Goal: Register for event/course

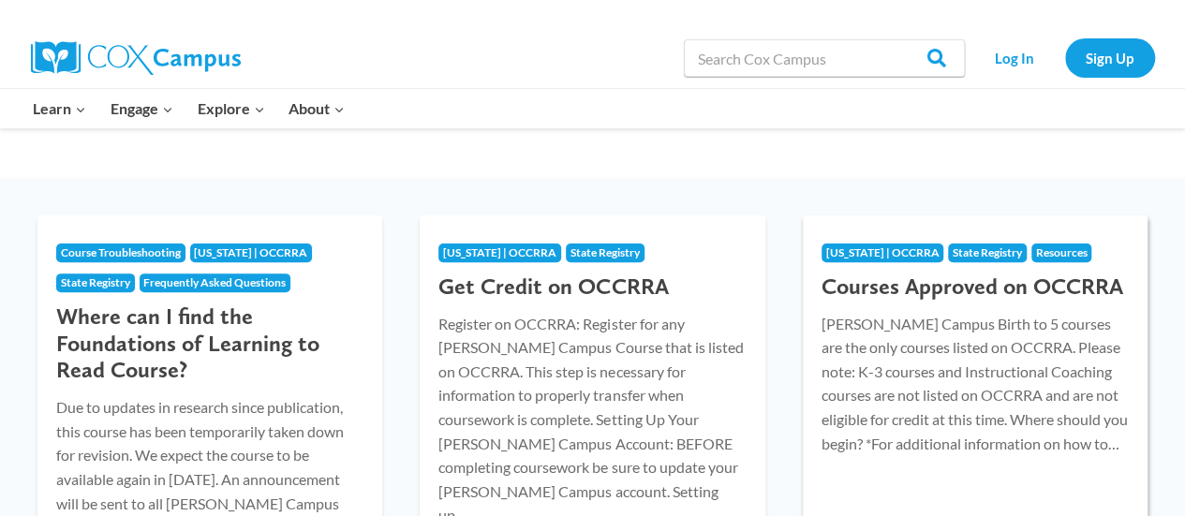
scroll to position [281, 0]
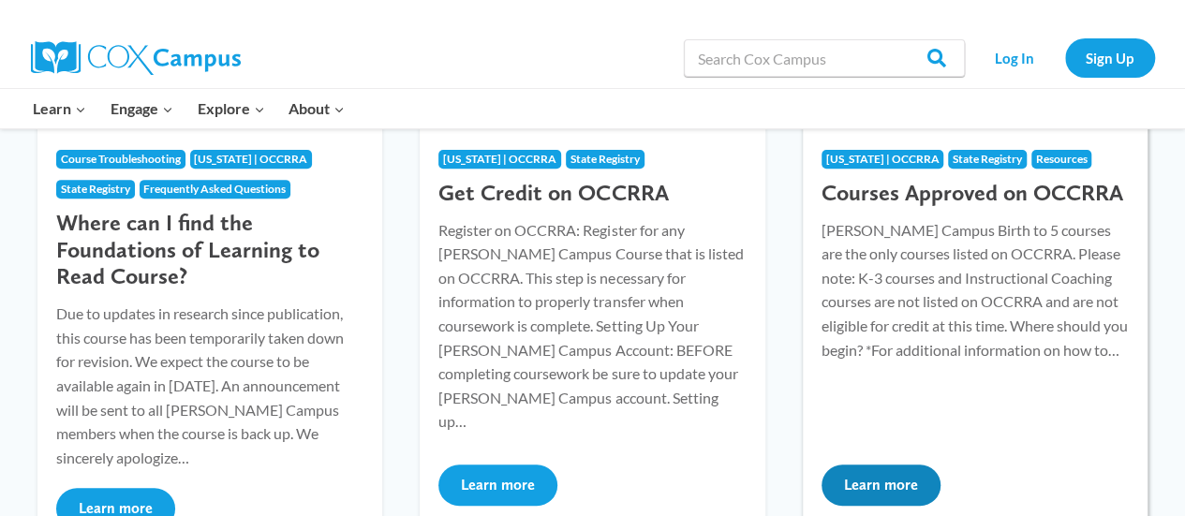
click at [905, 271] on p "Cox Campus Birth to 5 courses are the only courses listed on OCCRRA. Please not…" at bounding box center [974, 290] width 307 height 144
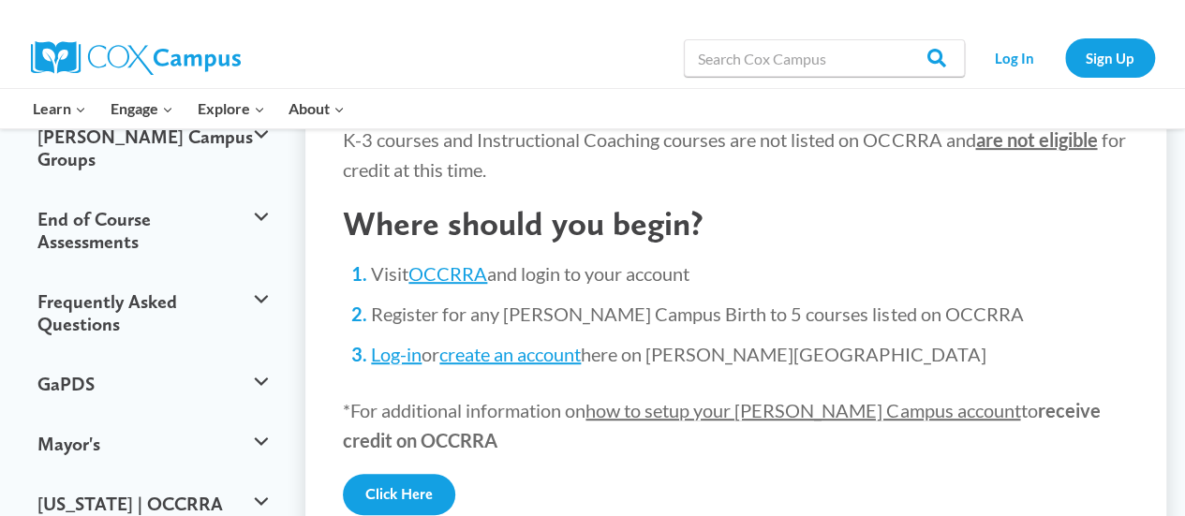
scroll to position [375, 0]
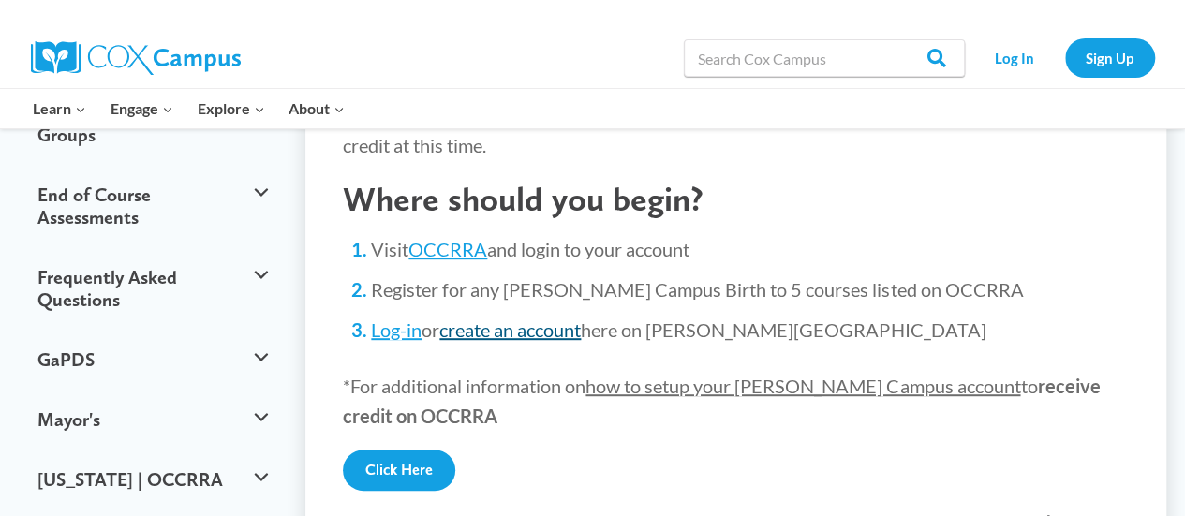
click at [478, 318] on link "create an account" at bounding box center [509, 329] width 141 height 22
click at [1116, 54] on link "Sign Up" at bounding box center [1110, 57] width 90 height 38
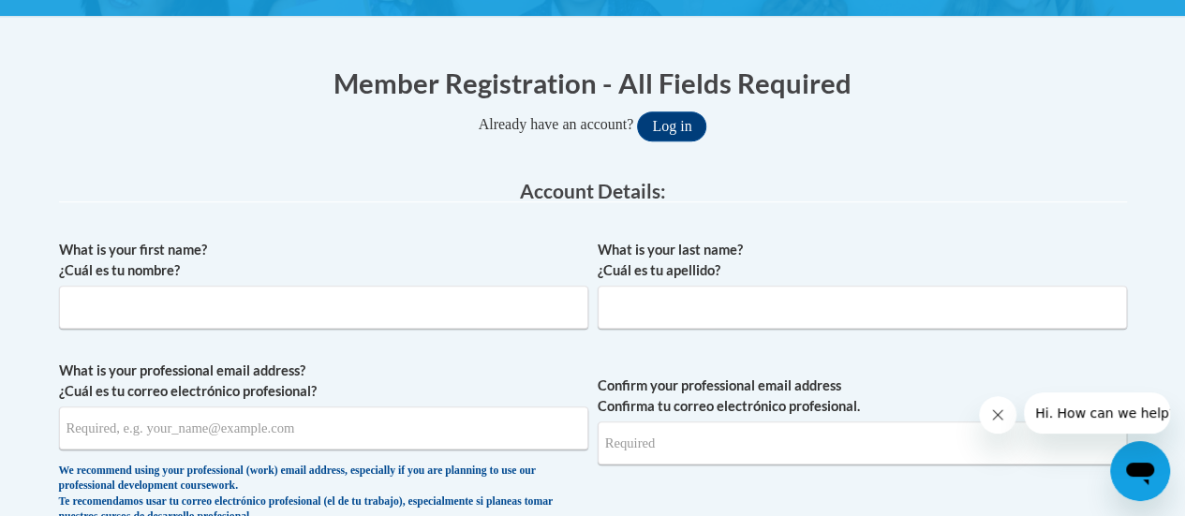
scroll to position [375, 0]
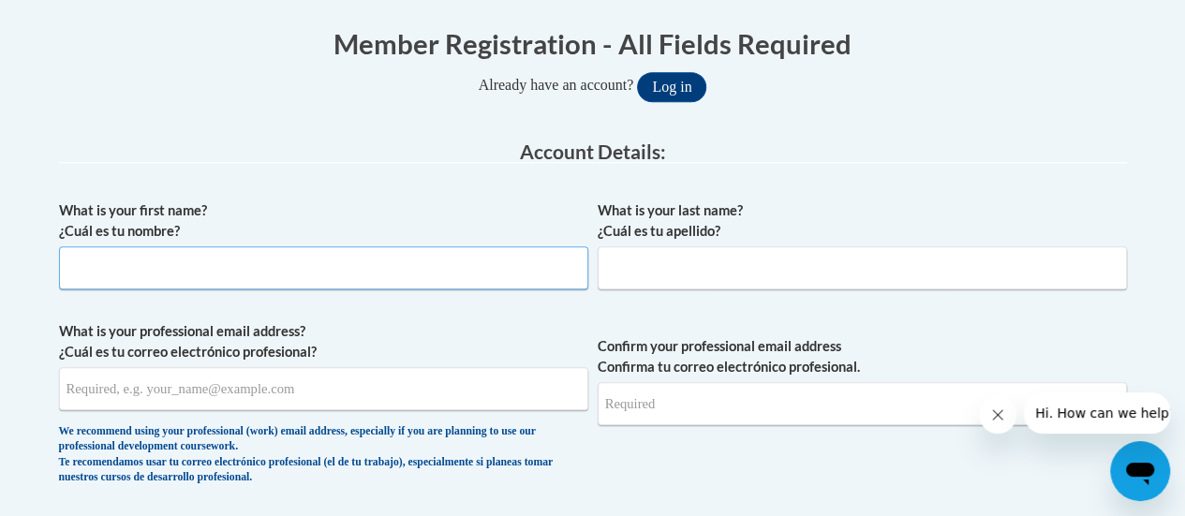
click at [411, 259] on input "What is your first name? ¿Cuál es tu nombre?" at bounding box center [323, 267] width 529 height 43
type input "l"
type input "Lydia"
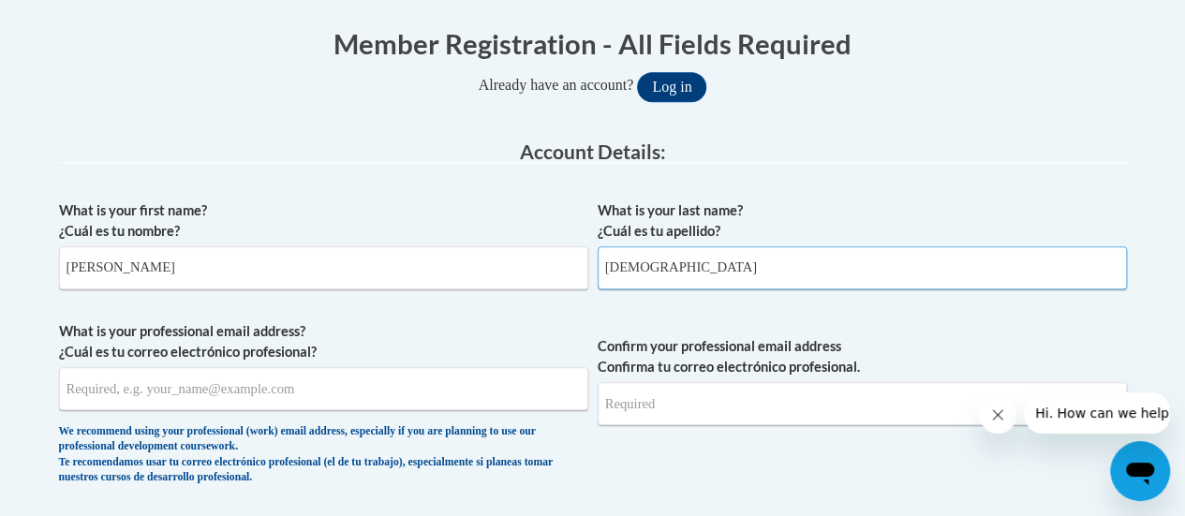
type input "Apostoluk"
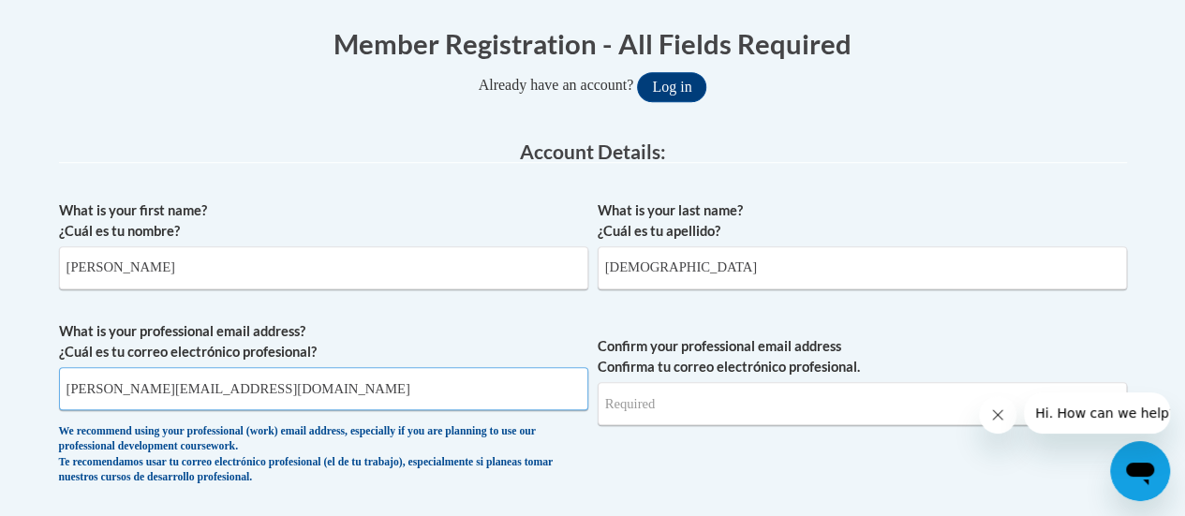
type input "lydia.apostoluk@thecentersohio.org"
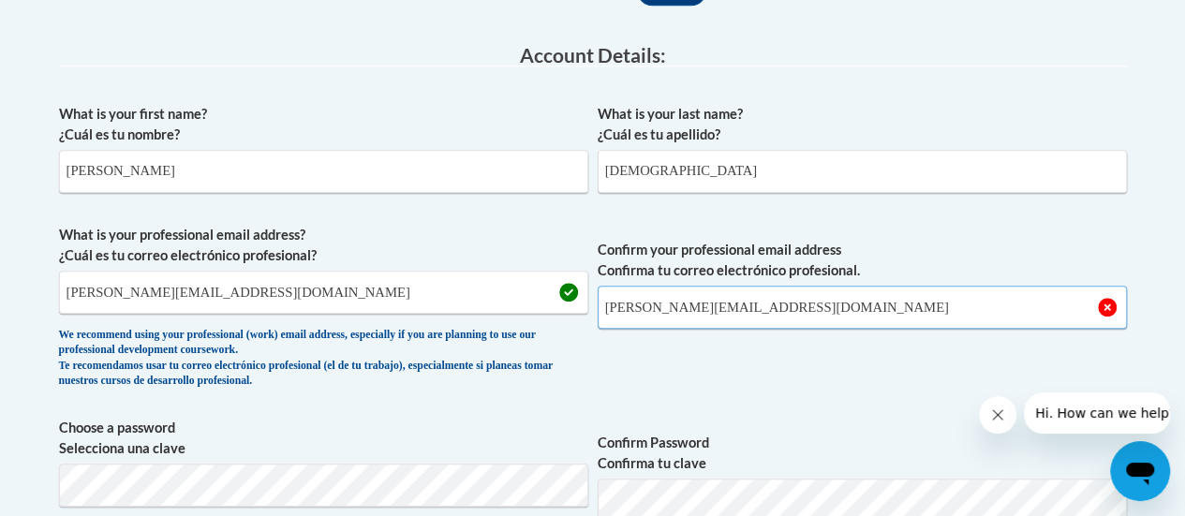
scroll to position [655, 0]
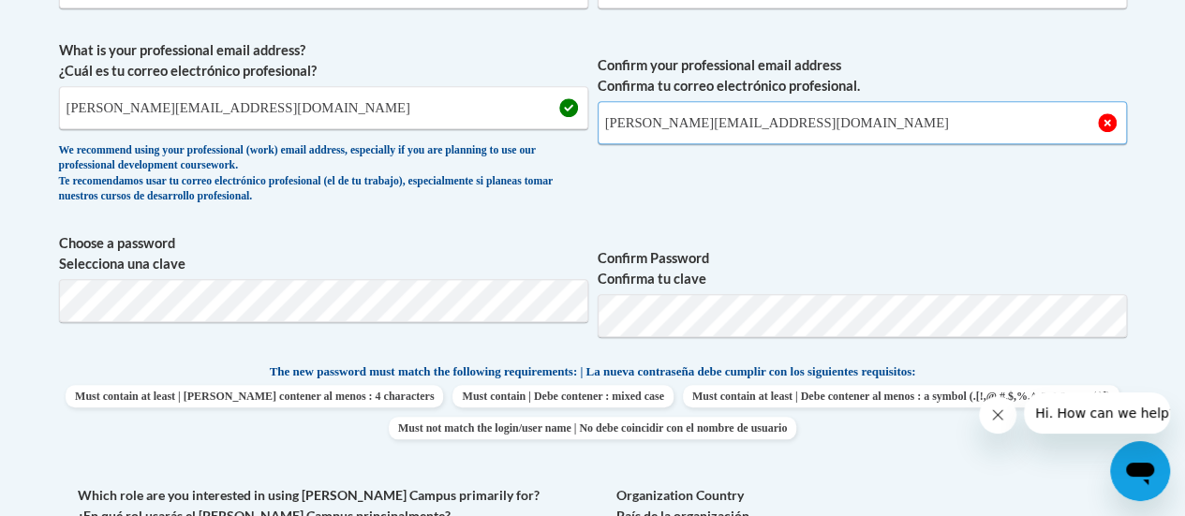
type input "lydia.apostoluk@thecentersohio.org"
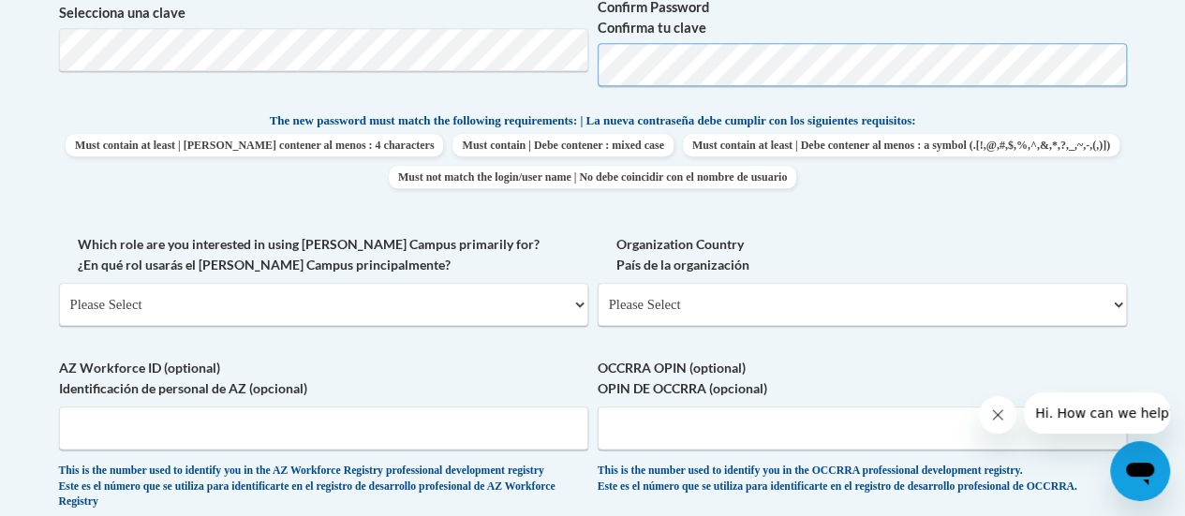
scroll to position [936, 0]
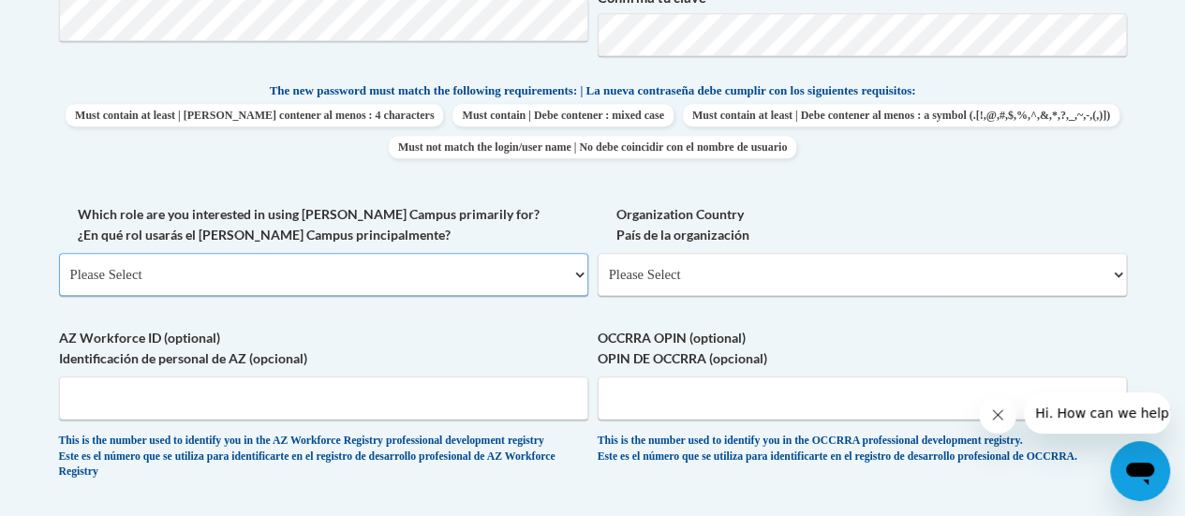
click at [468, 283] on select "Please Select College/University | Colegio/Universidad Community/Nonprofit Part…" at bounding box center [323, 274] width 529 height 43
click at [59, 253] on select "Please Select College/University | Colegio/Universidad Community/Nonprofit Part…" at bounding box center [323, 274] width 529 height 43
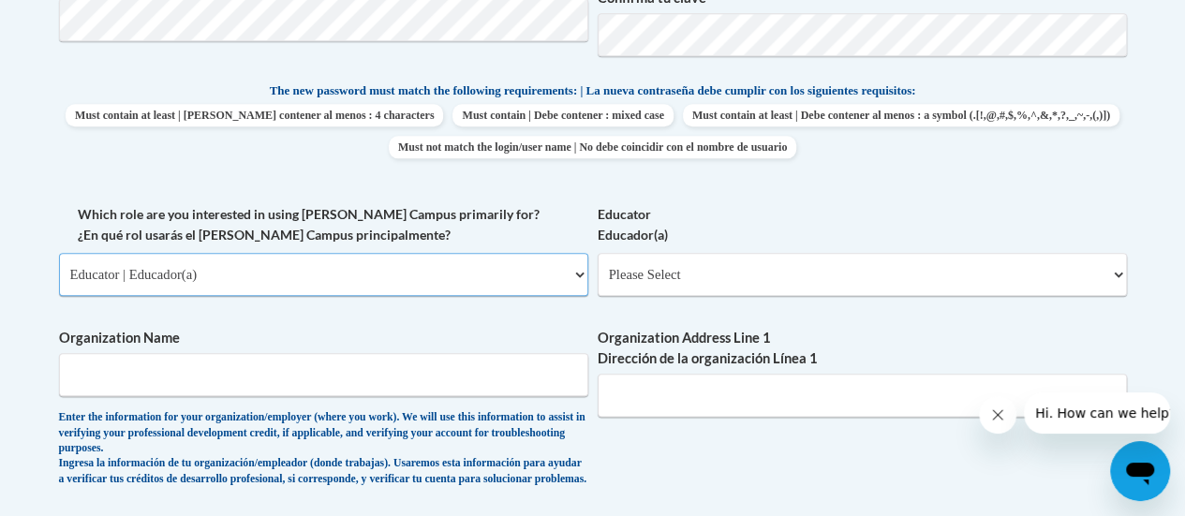
click at [528, 255] on select "Please Select College/University | Colegio/Universidad Community/Nonprofit Part…" at bounding box center [323, 274] width 529 height 43
click at [59, 253] on select "Please Select College/University | Colegio/Universidad Community/Nonprofit Part…" at bounding box center [323, 274] width 529 height 43
click at [537, 274] on select "Please Select College/University | Colegio/Universidad Community/Nonprofit Part…" at bounding box center [323, 274] width 529 height 43
select select "49058d88-fc43-4af8-93ac-fa8ced758464"
click at [59, 253] on select "Please Select College/University | Colegio/Universidad Community/Nonprofit Part…" at bounding box center [323, 274] width 529 height 43
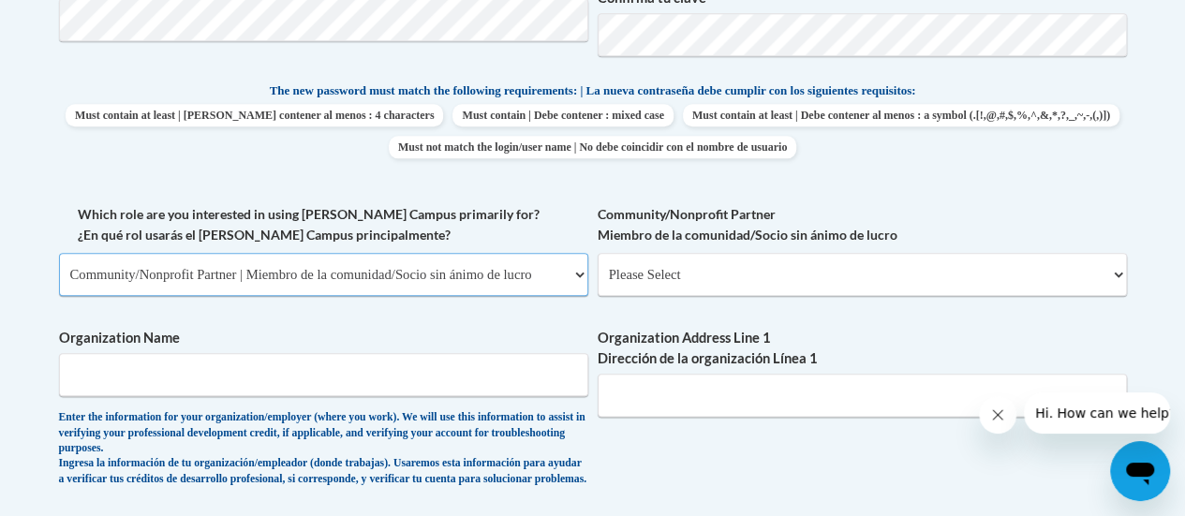
click at [527, 275] on select "Please Select College/University | Colegio/Universidad Community/Nonprofit Part…" at bounding box center [323, 274] width 529 height 43
click at [59, 253] on select "Please Select College/University | Colegio/Universidad Community/Nonprofit Part…" at bounding box center [323, 274] width 529 height 43
click at [654, 274] on select "Please Select Advocate | Defensor(a) Business/Private Company | Negocio o empre…" at bounding box center [861, 274] width 529 height 43
select select "d0068fd4-34ff-45e9-99e1-70a0b5fa68d7"
click at [597, 253] on select "Please Select Advocate | Defensor(a) Business/Private Company | Negocio o empre…" at bounding box center [861, 274] width 529 height 43
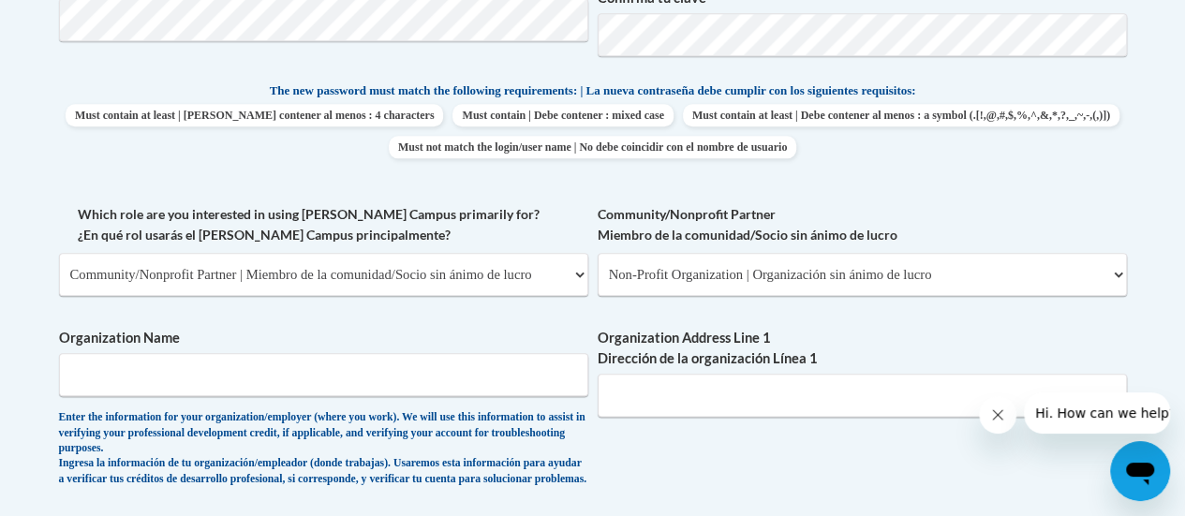
click at [429, 343] on label "Organization Name" at bounding box center [323, 338] width 529 height 21
click at [429, 353] on input "Organization Name" at bounding box center [323, 374] width 529 height 43
click at [445, 380] on input "Organization Name" at bounding box center [323, 374] width 529 height 43
type input "The Centers Ohio"
click at [758, 403] on input "Organization Address Line 1 Dirección de la organización Línea 1" at bounding box center [861, 395] width 529 height 43
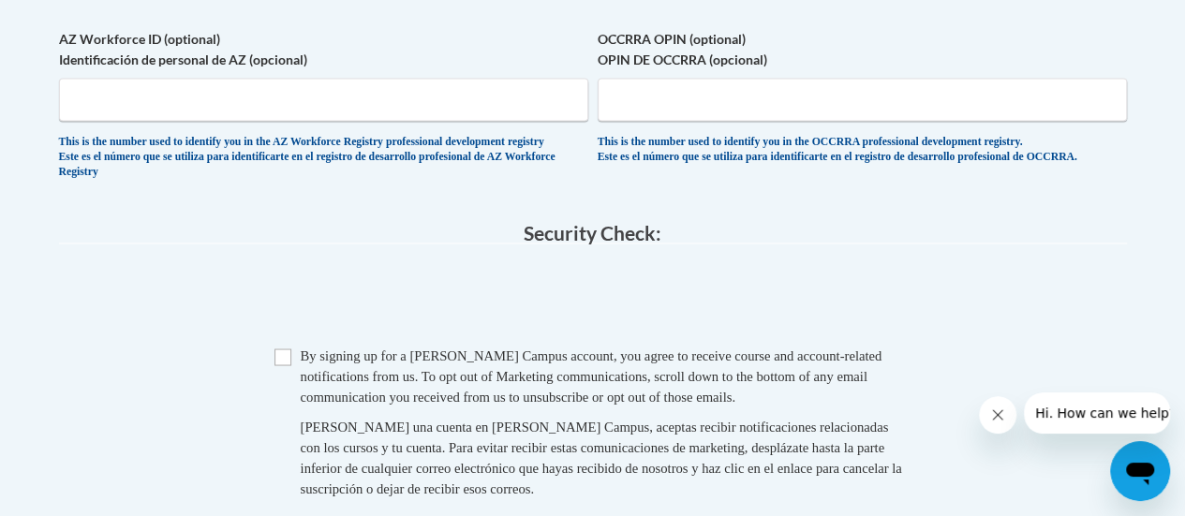
scroll to position [1592, 0]
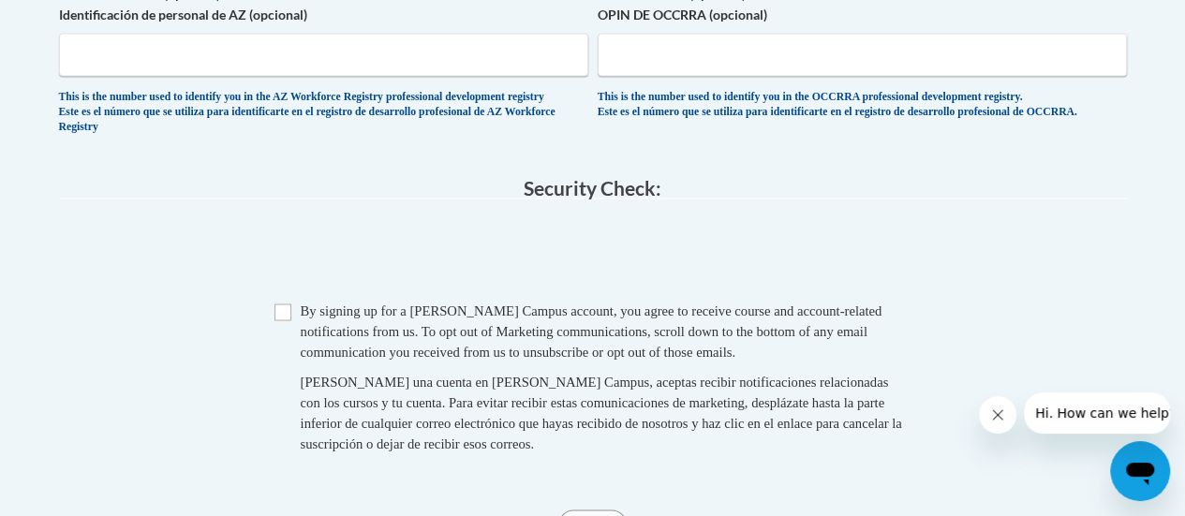
click at [298, 334] on span "Checkbox By signing up for a Cox Campus account, you agree to receive course an…" at bounding box center [592, 386] width 637 height 172
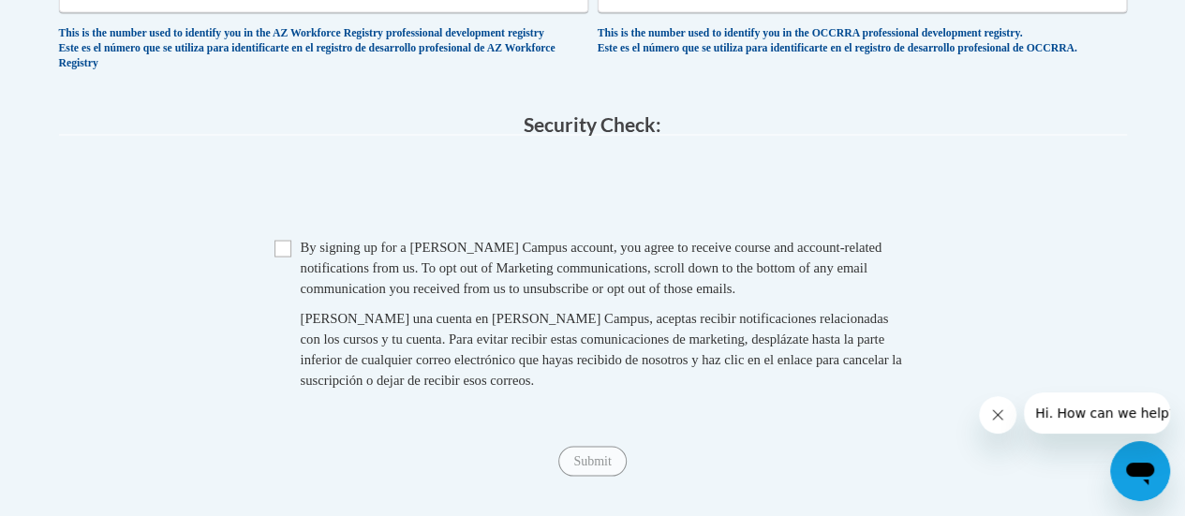
scroll to position [1686, 0]
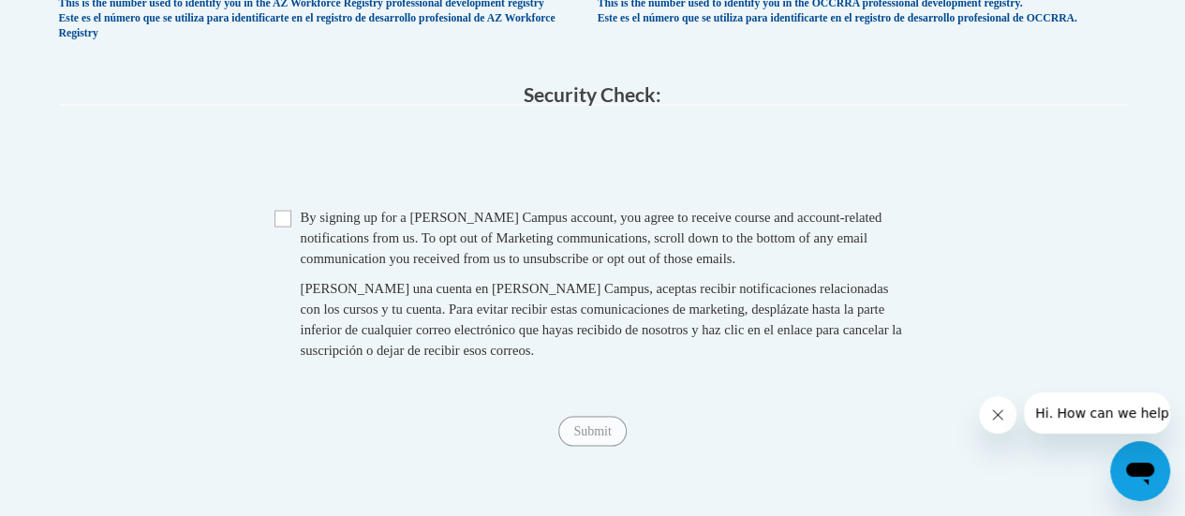
click at [299, 245] on span "Checkbox By signing up for a Cox Campus account, you agree to receive course an…" at bounding box center [592, 292] width 637 height 172
click at [286, 227] on input "Checkbox" at bounding box center [282, 218] width 17 height 17
checkbox input "true"
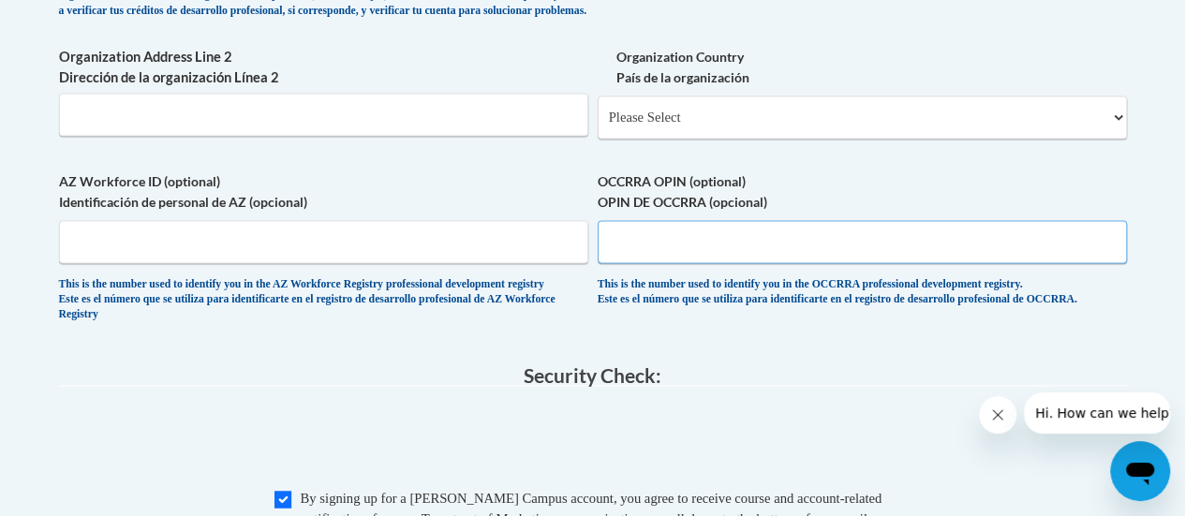
click at [722, 251] on input "OCCRRA OPIN (optional) OPIN DE OCCRRA (opcional)" at bounding box center [861, 241] width 529 height 43
paste input "11184868"
type input "11184868"
click at [681, 134] on select "Please Select United States | Estados Unidos Outside of the United States | Fue…" at bounding box center [861, 117] width 529 height 43
select select "ad49bcad-a171-4b2e-b99c-48b446064914"
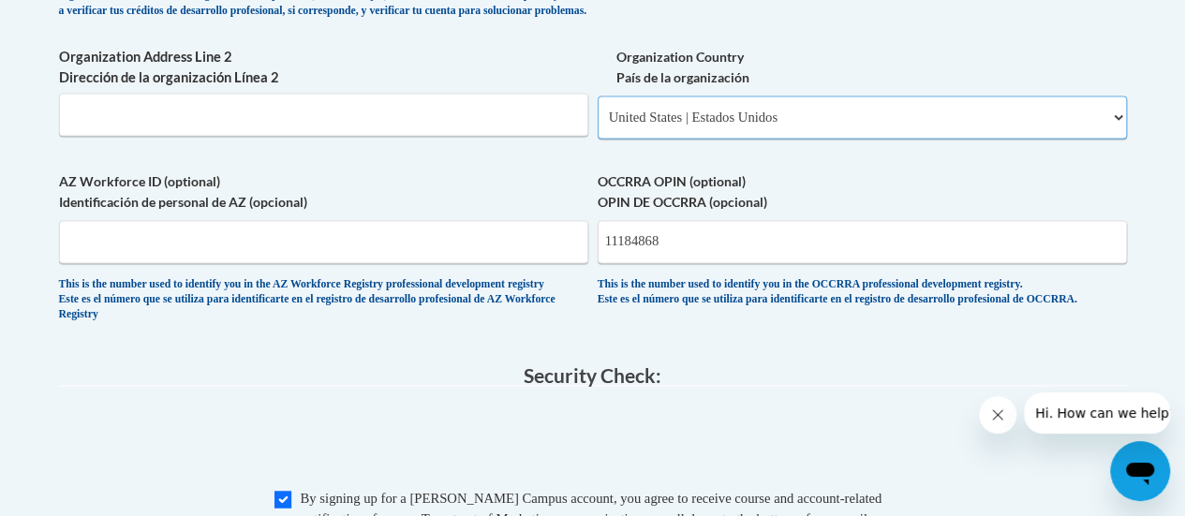
click at [597, 110] on select "Please Select United States | Estados Unidos Outside of the United States | Fue…" at bounding box center [861, 117] width 529 height 43
select select
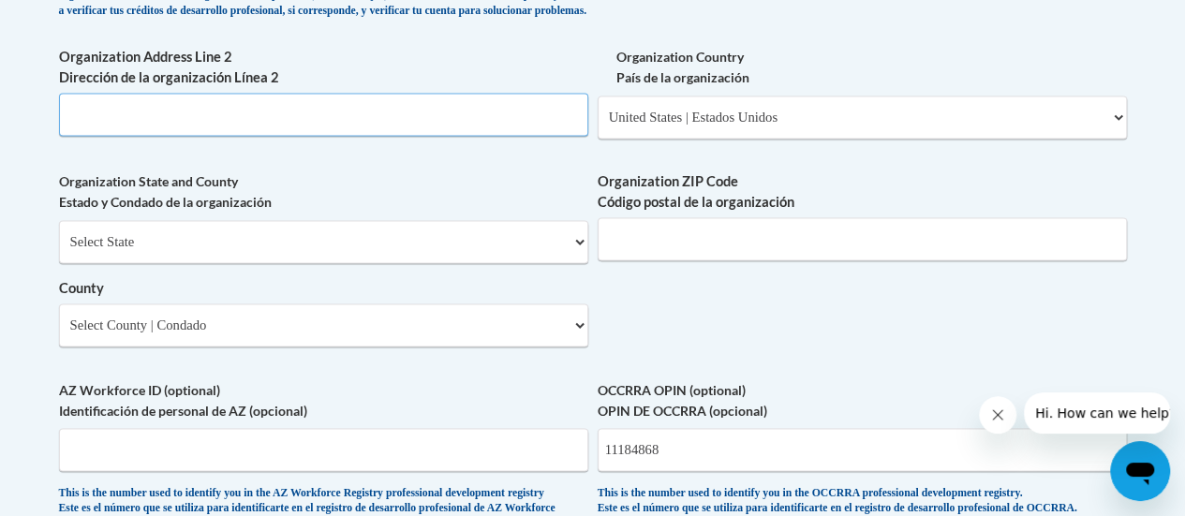
drag, startPoint x: 422, startPoint y: 138, endPoint x: 449, endPoint y: 149, distance: 29.4
click at [423, 136] on input "Organization Address Line 2 Dirección de la organización Línea 2" at bounding box center [323, 114] width 529 height 43
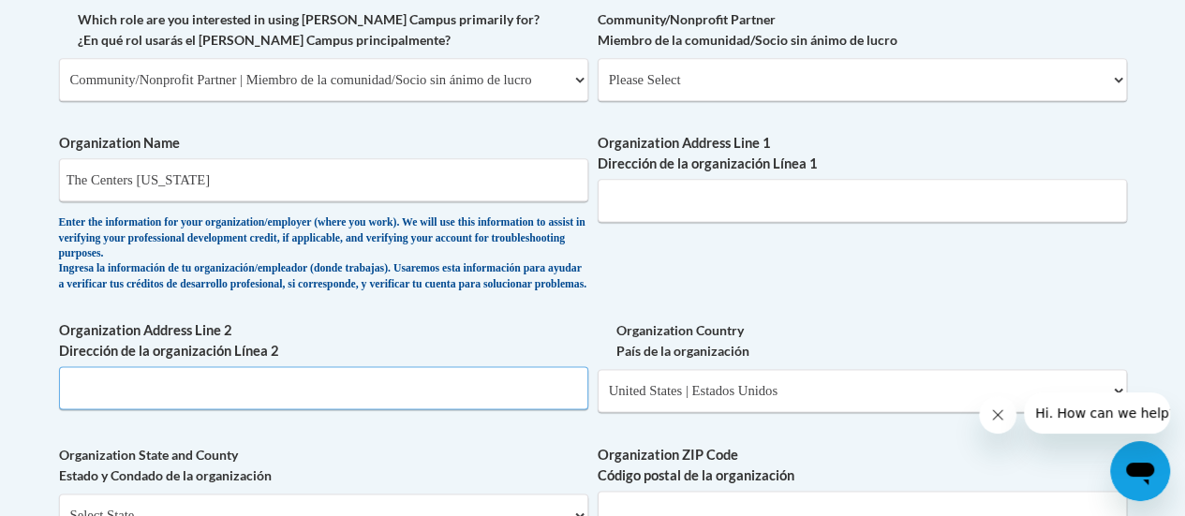
scroll to position [1124, 0]
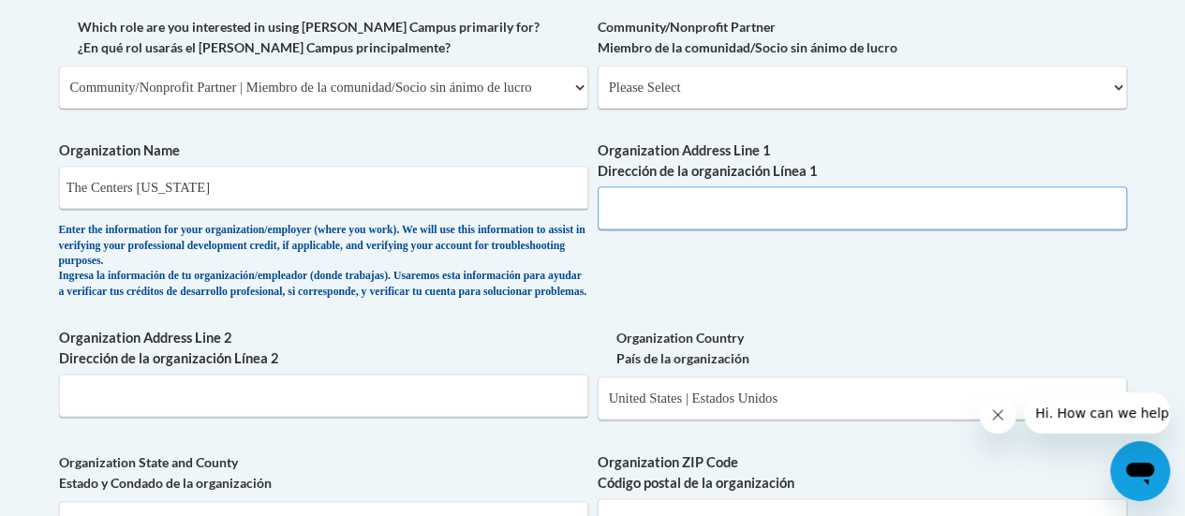
click at [652, 199] on input "Organization Address Line 1 Dirección de la organización Línea 1" at bounding box center [861, 207] width 529 height 43
paste input "4500 Euclid Avenue Cleveland, OH 44103"
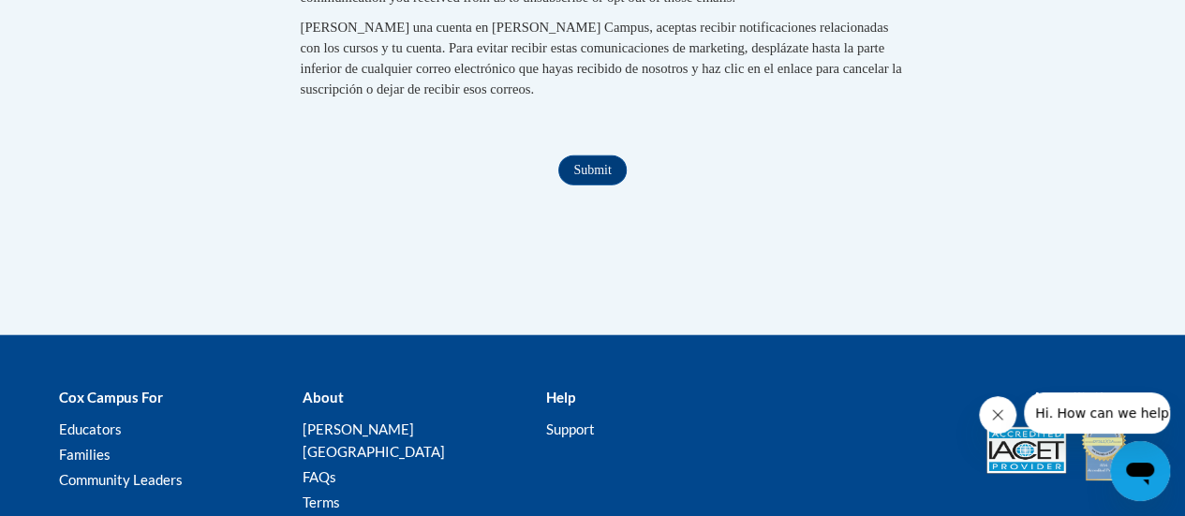
type input "4500 Euclid Avenue Cleveland, OH 44103"
click at [597, 185] on input "Submit" at bounding box center [591, 170] width 67 height 30
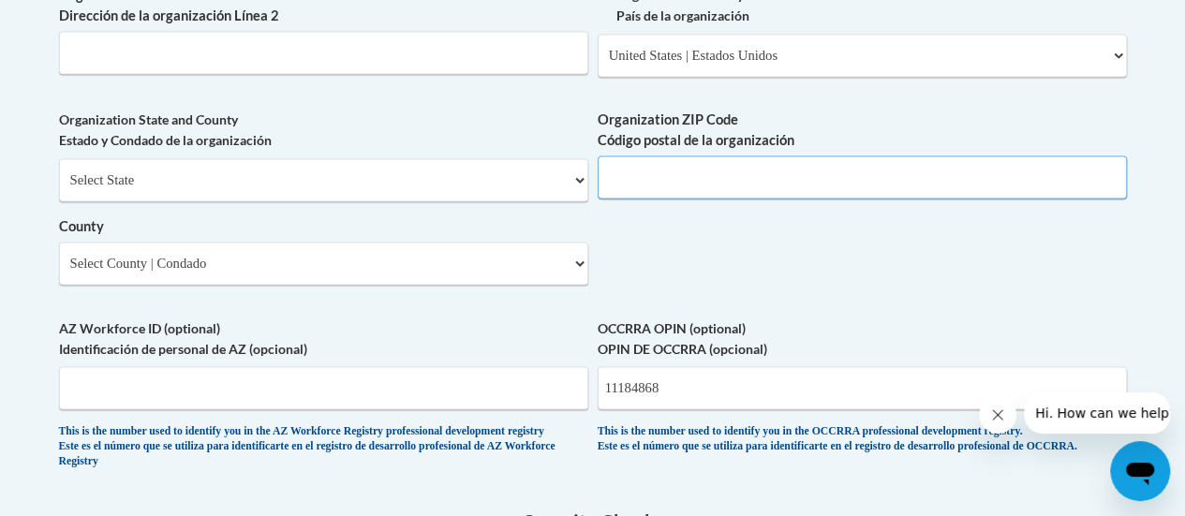
scroll to position [1450, 0]
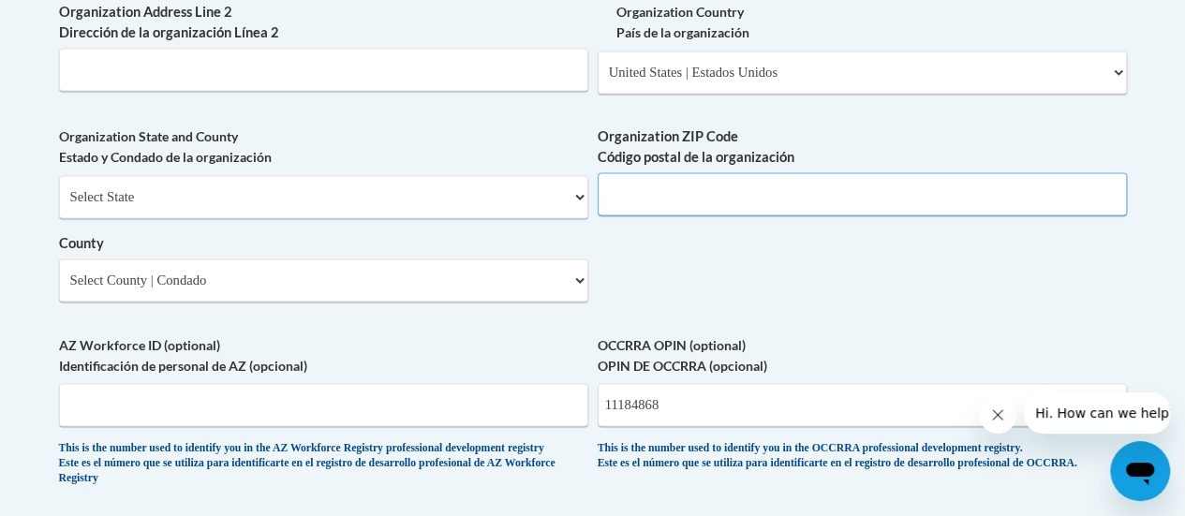
click at [654, 203] on input "Organization ZIP Code Código postal de la organización" at bounding box center [861, 193] width 529 height 43
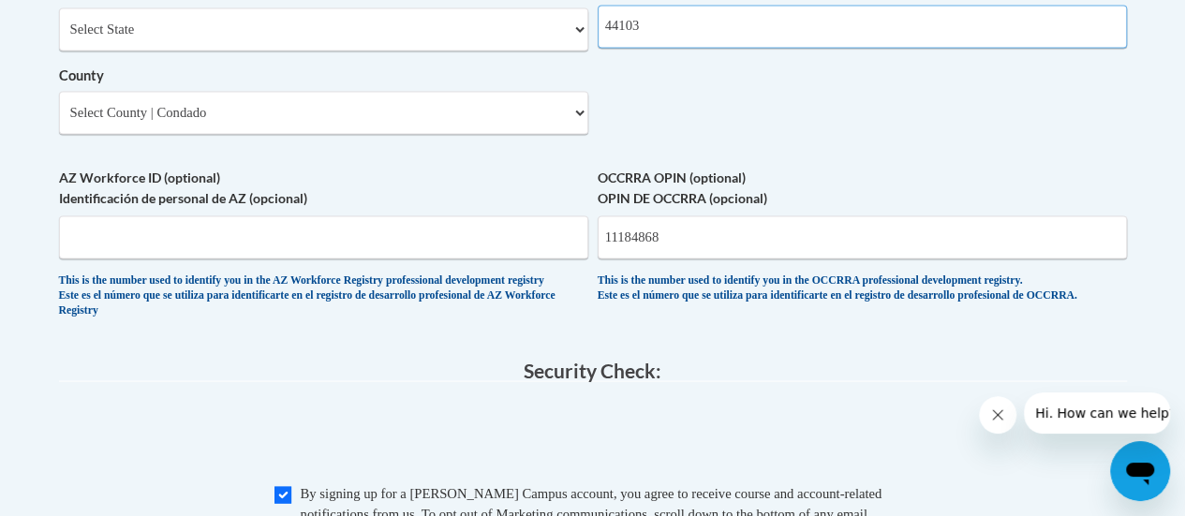
scroll to position [1543, 0]
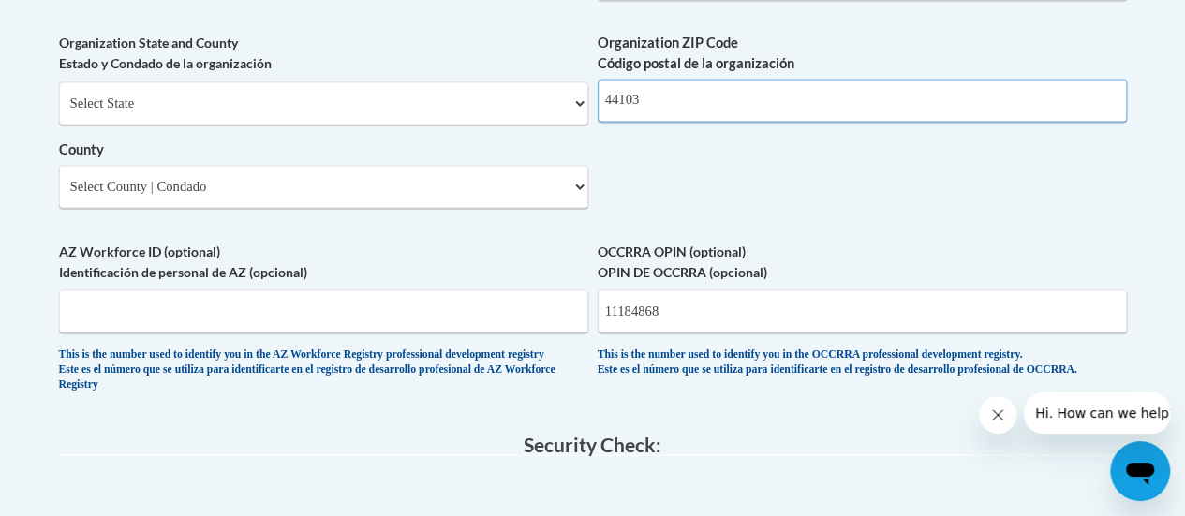
type input "44103"
click at [324, 125] on select "Select State Alabama Alaska Arizona Arkansas California Colorado Connecticut De…" at bounding box center [323, 102] width 529 height 43
select select "Ohio"
click at [59, 96] on select "Select State Alabama Alaska Arizona Arkansas California Colorado Connecticut De…" at bounding box center [323, 102] width 529 height 43
click at [265, 222] on div "Organization State and County Estado y Condado de la organización Select State …" at bounding box center [323, 127] width 529 height 189
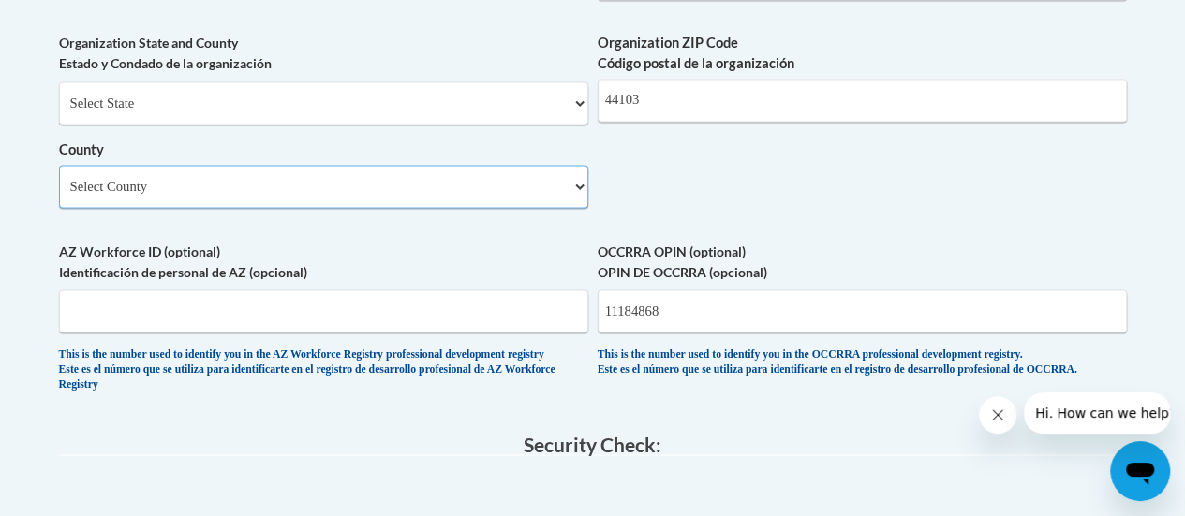
click at [268, 208] on select "Select County Adams Allen Ashland Ashtabula Athens Auglaize Belmont Brown Butle…" at bounding box center [323, 186] width 529 height 43
select select "Cuyahoga"
click at [59, 179] on select "Select County Adams Allen Ashland Ashtabula Athens Auglaize Belmont Brown Butle…" at bounding box center [323, 186] width 529 height 43
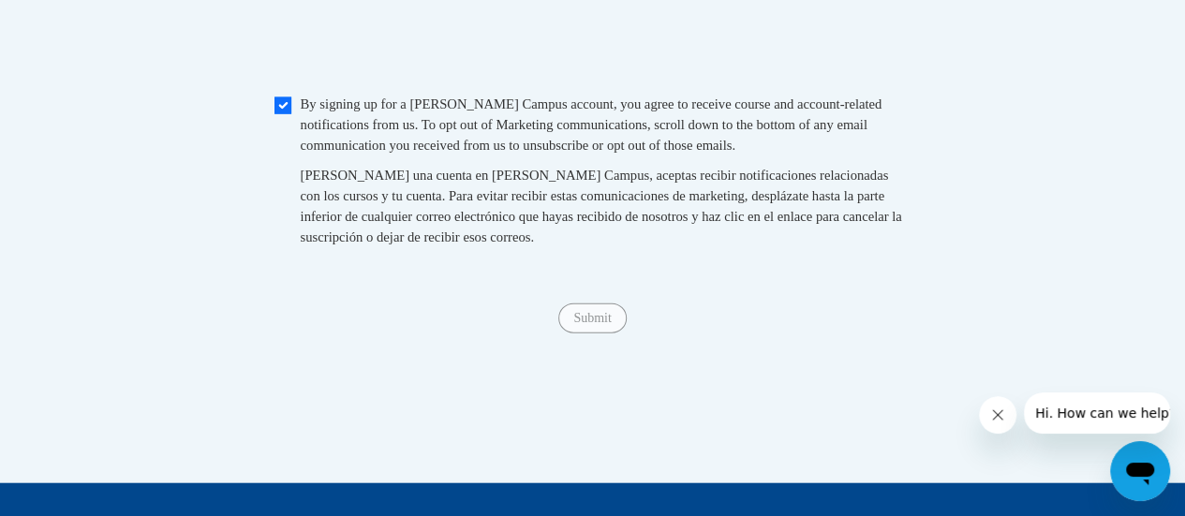
scroll to position [2011, 0]
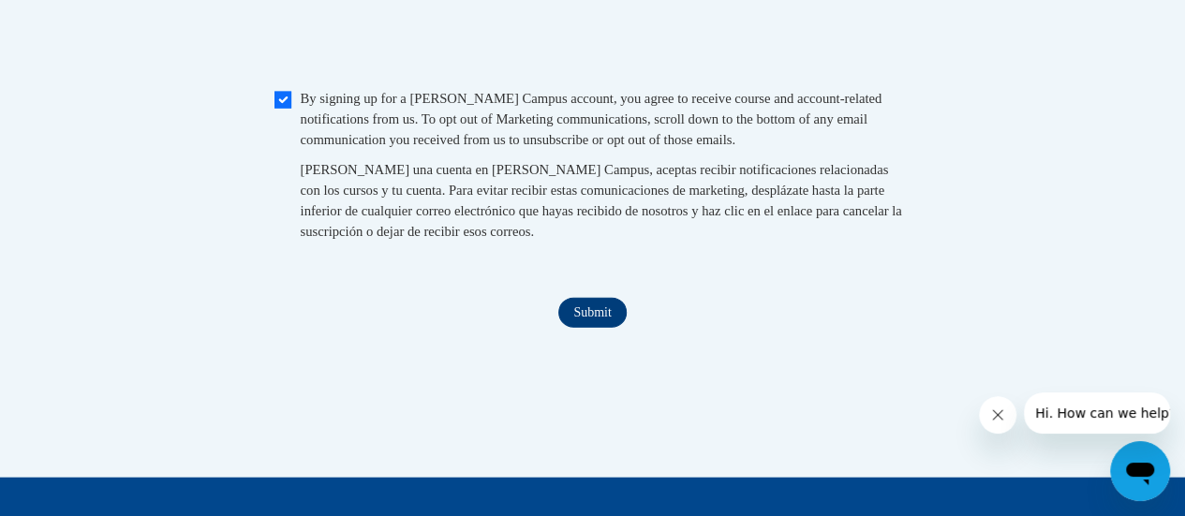
click at [603, 328] on input "Submit" at bounding box center [591, 313] width 67 height 30
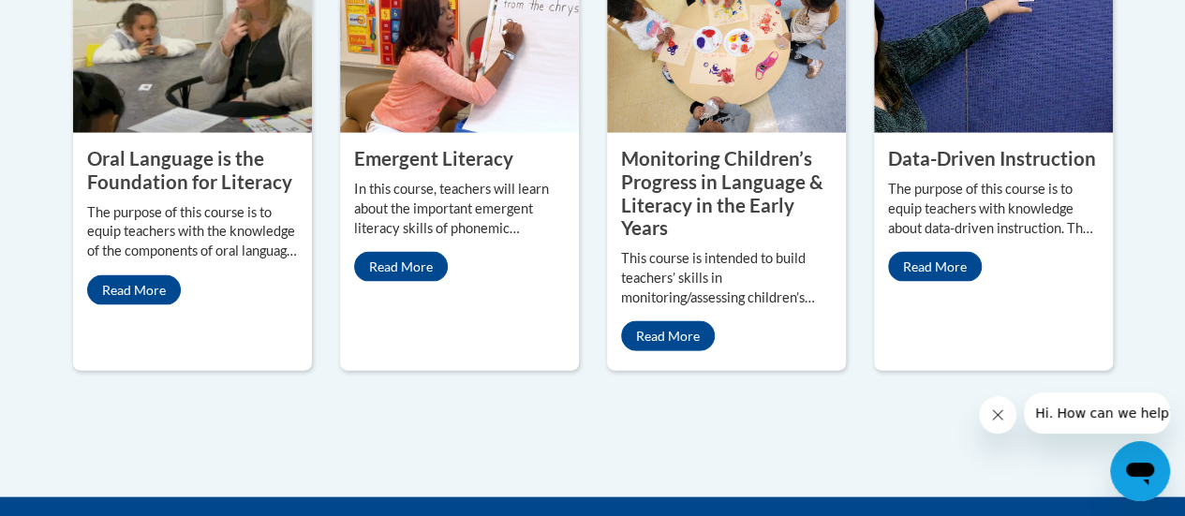
scroll to position [1873, 0]
click at [182, 147] on property "Oral Language is the Foundation for Literacy" at bounding box center [189, 170] width 205 height 46
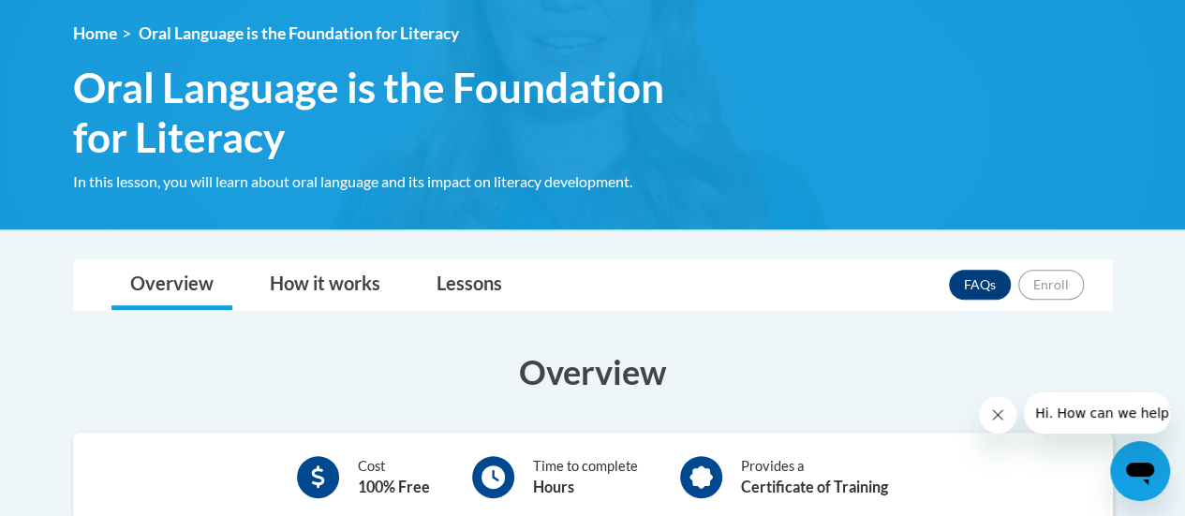
scroll to position [94, 0]
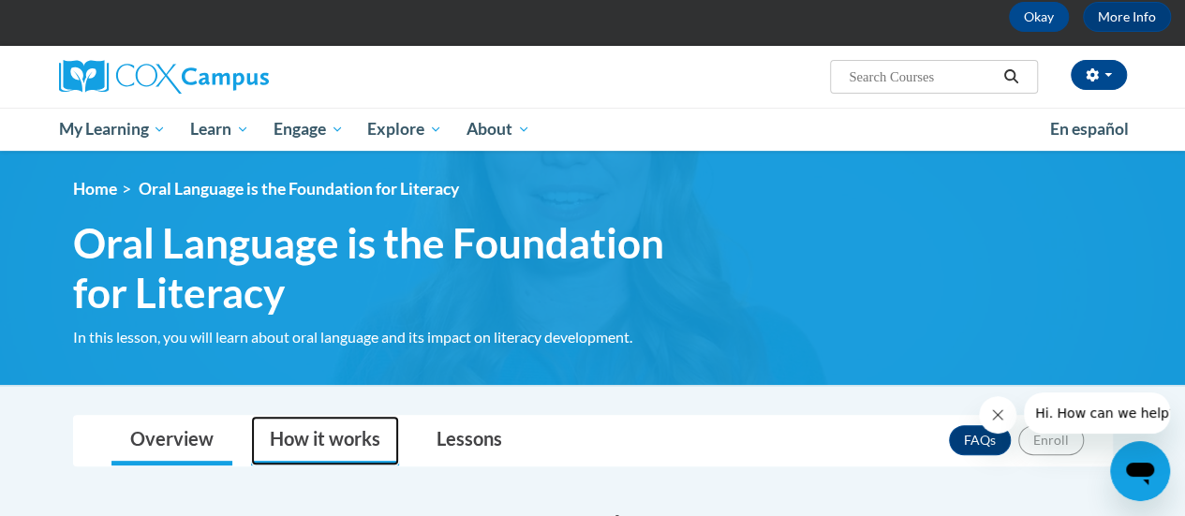
click at [290, 439] on link "How it works" at bounding box center [325, 441] width 148 height 50
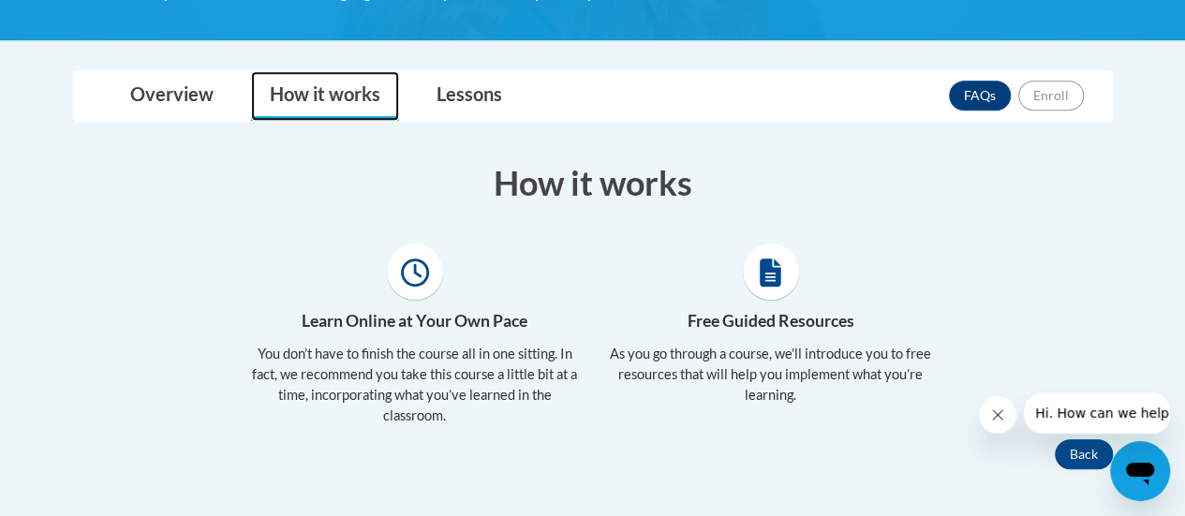
scroll to position [468, 0]
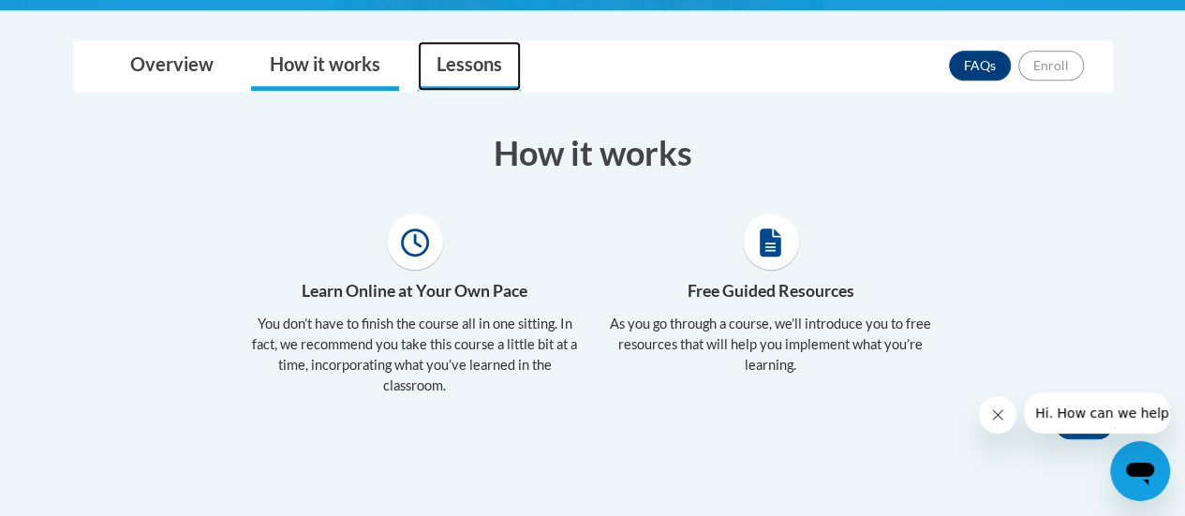
click at [479, 50] on link "Lessons" at bounding box center [469, 66] width 103 height 50
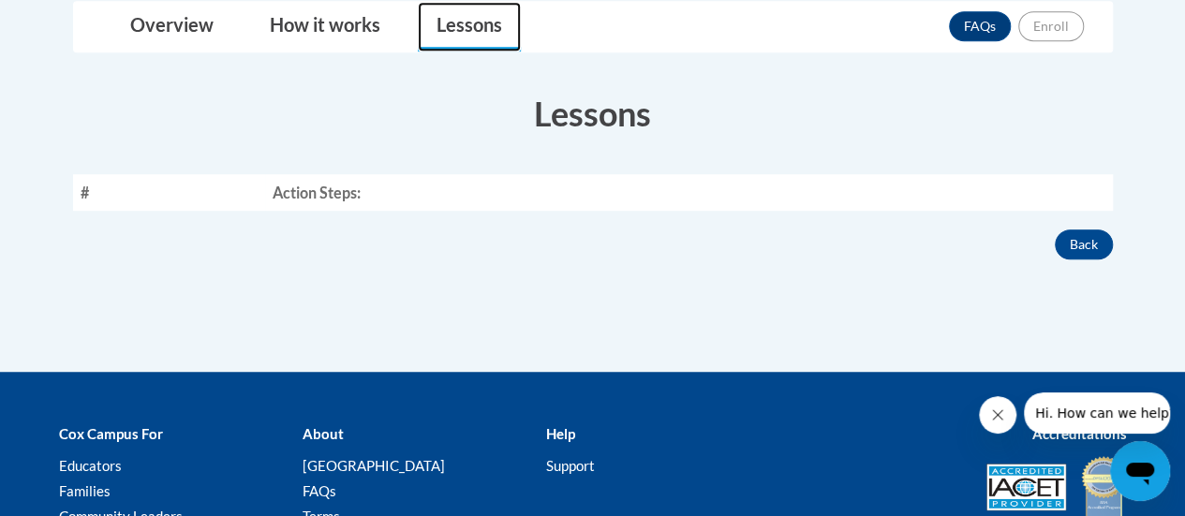
scroll to position [202, 0]
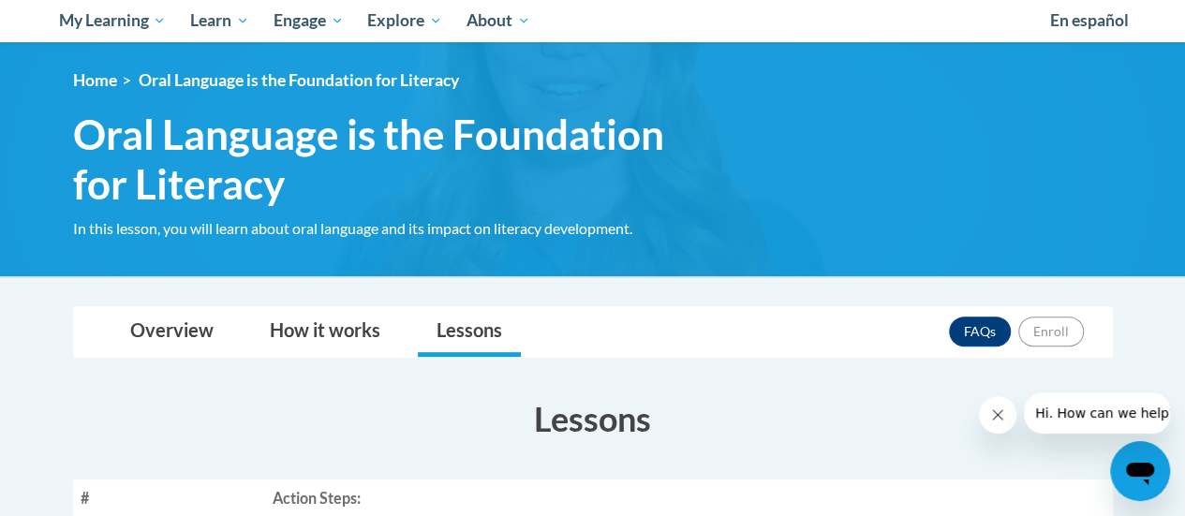
click at [317, 158] on span "Oral Language is the Foundation for Literacy" at bounding box center [396, 159] width 646 height 99
click at [384, 178] on span "Oral Language is the Foundation for Literacy" at bounding box center [396, 159] width 646 height 99
click at [256, 71] on span "Oral Language is the Foundation for Literacy" at bounding box center [299, 80] width 320 height 20
click at [246, 70] on span "Oral Language is the Foundation for Literacy" at bounding box center [299, 80] width 320 height 20
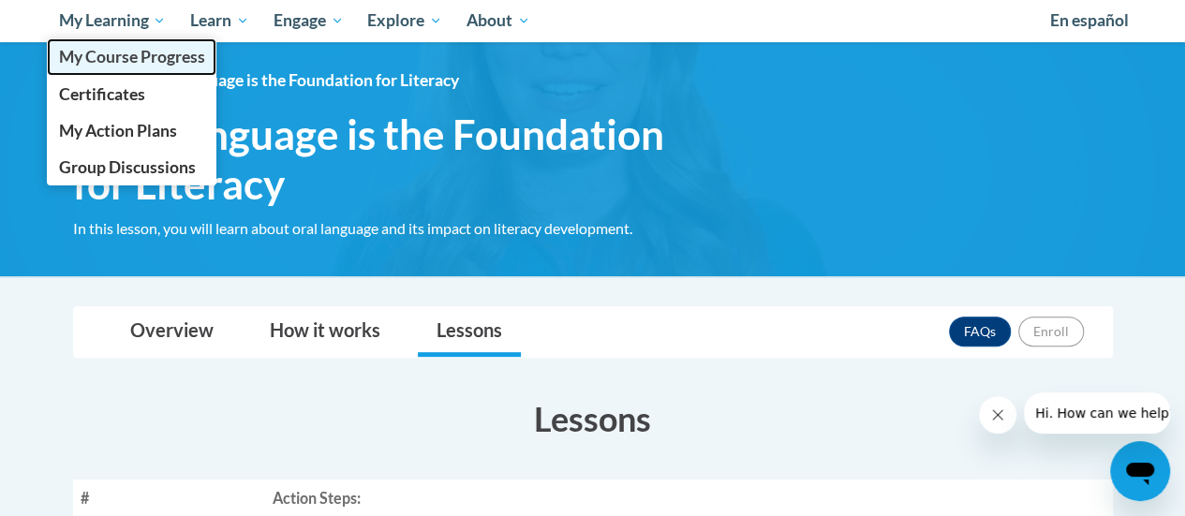
click at [108, 56] on span "My Course Progress" at bounding box center [131, 57] width 146 height 20
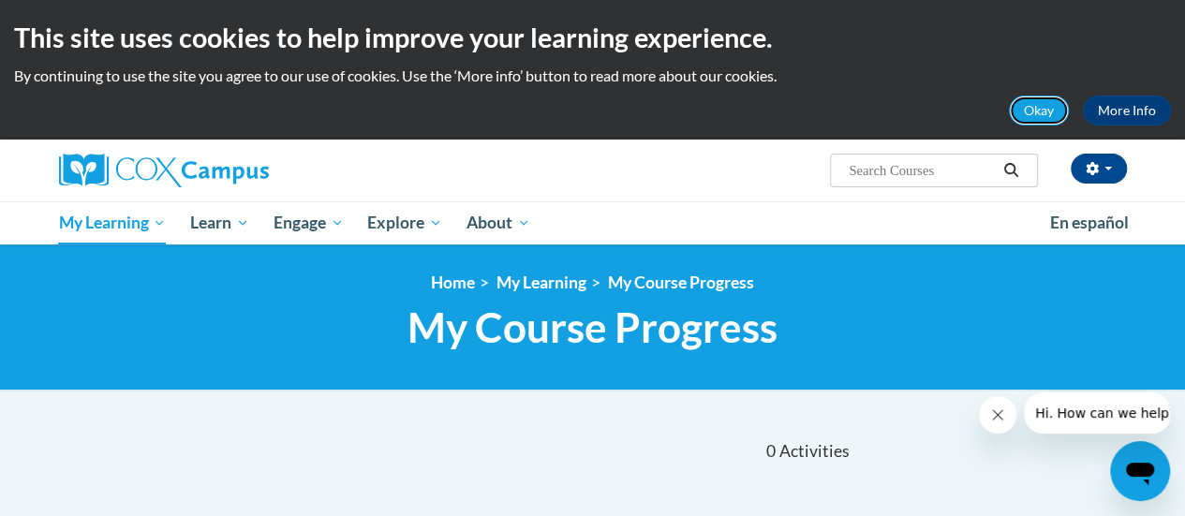
click at [1041, 123] on button "Okay" at bounding box center [1039, 111] width 60 height 30
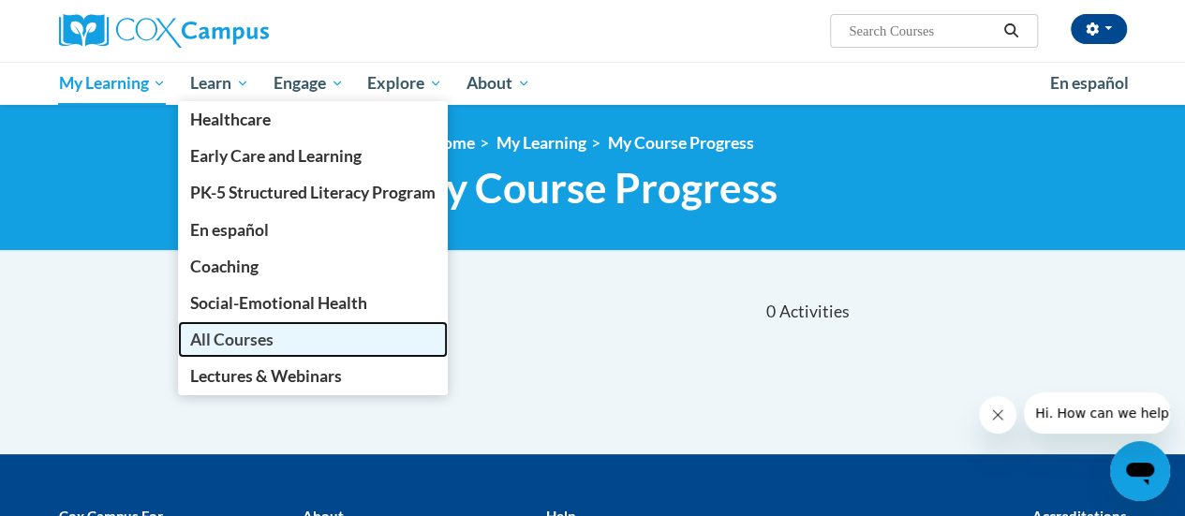
click at [268, 345] on span "All Courses" at bounding box center [231, 340] width 83 height 20
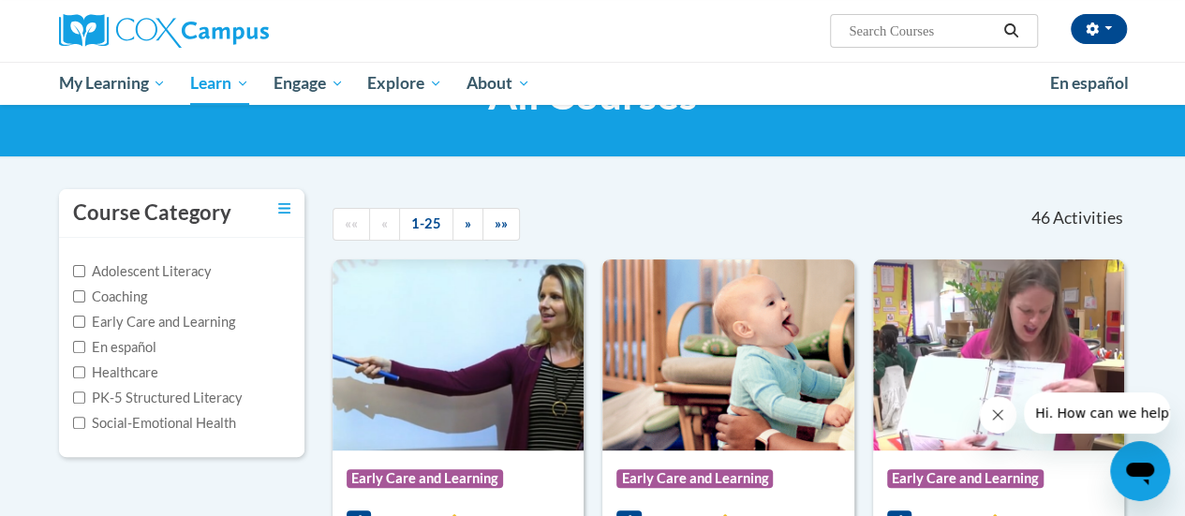
click at [171, 426] on label "Social-Emotional Health" at bounding box center [154, 423] width 163 height 21
click at [85, 426] on input "Social-Emotional Health" at bounding box center [79, 423] width 12 height 12
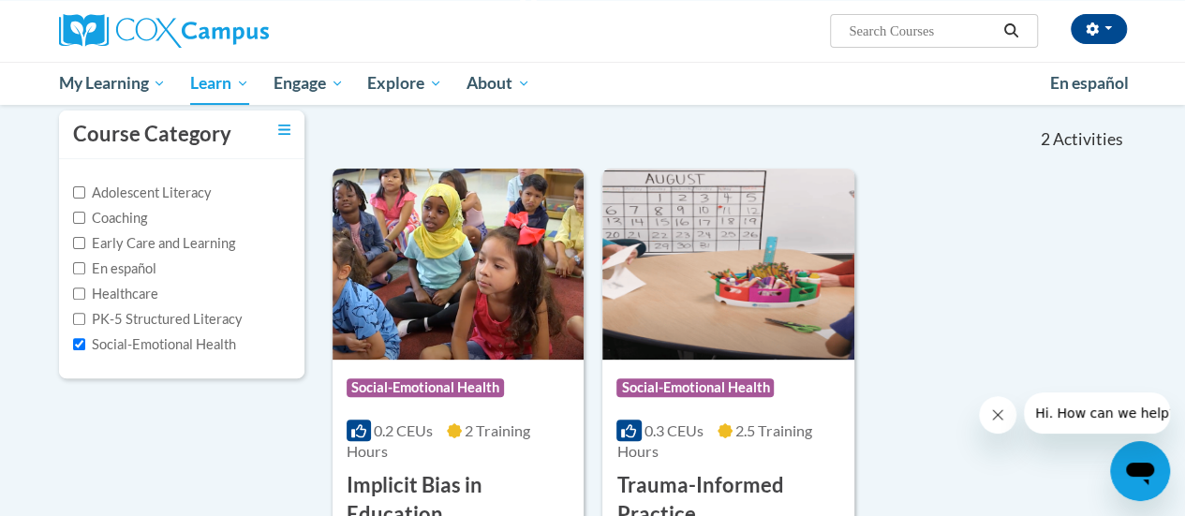
scroll to position [281, 0]
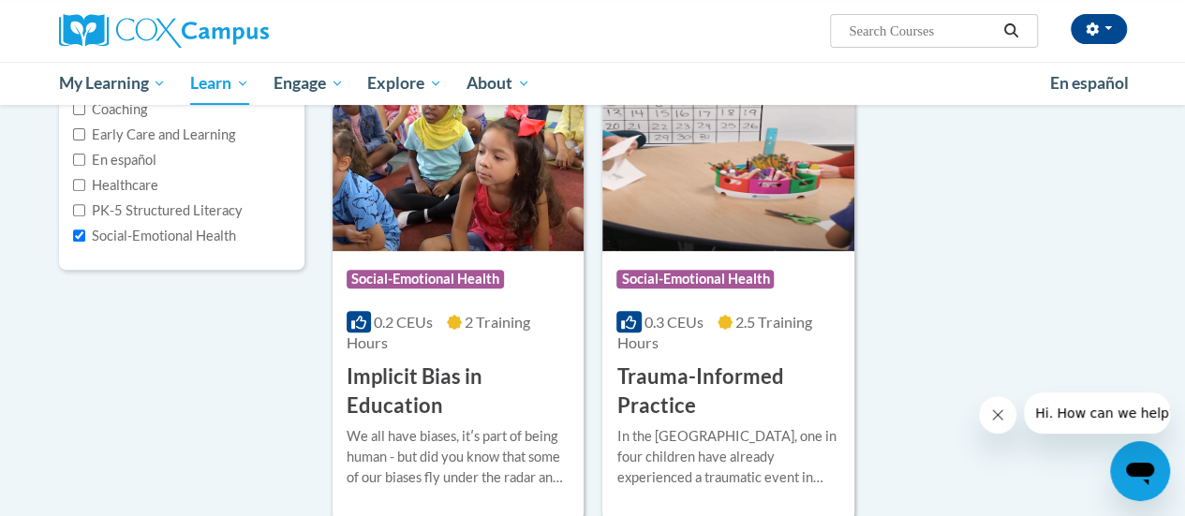
click at [140, 229] on label "Social-Emotional Health" at bounding box center [154, 236] width 163 height 21
click at [85, 229] on input "Social-Emotional Health" at bounding box center [79, 235] width 12 height 12
checkbox input "false"
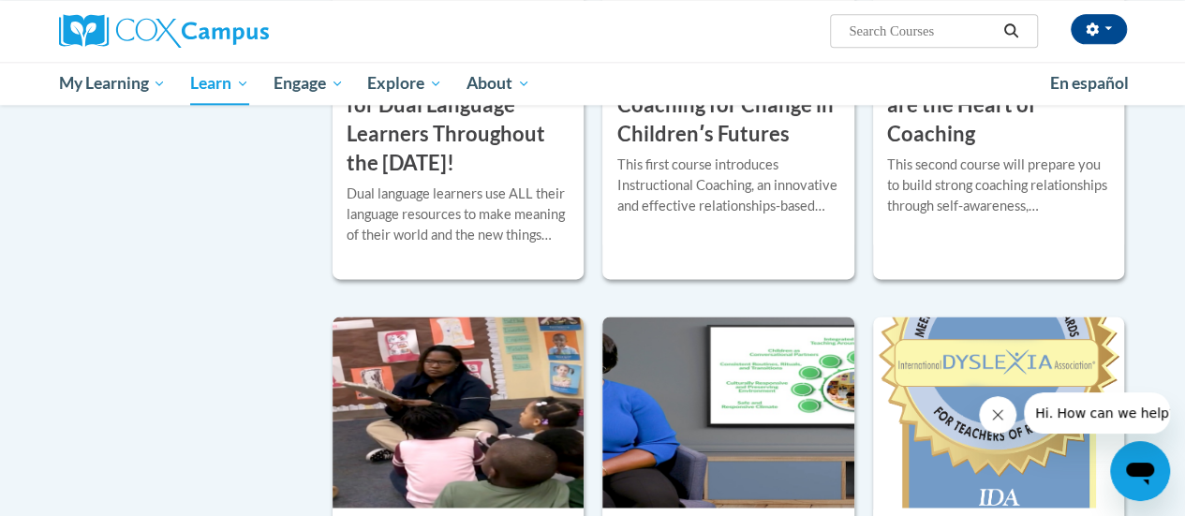
scroll to position [1030, 0]
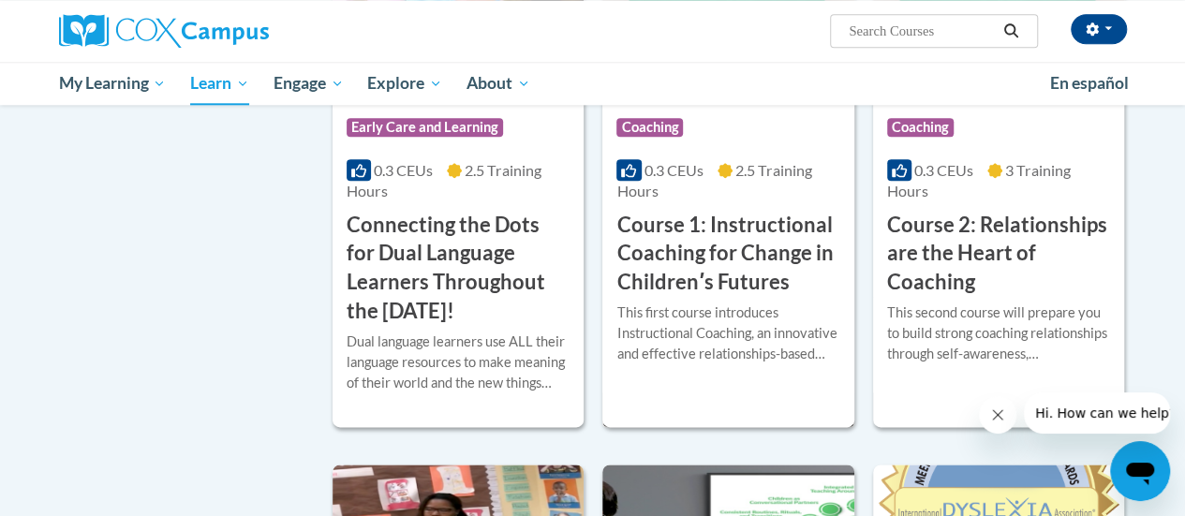
click at [666, 261] on h3 "Course 1: Instructional Coaching for Change in Childrenʹs Futures" at bounding box center [727, 254] width 223 height 86
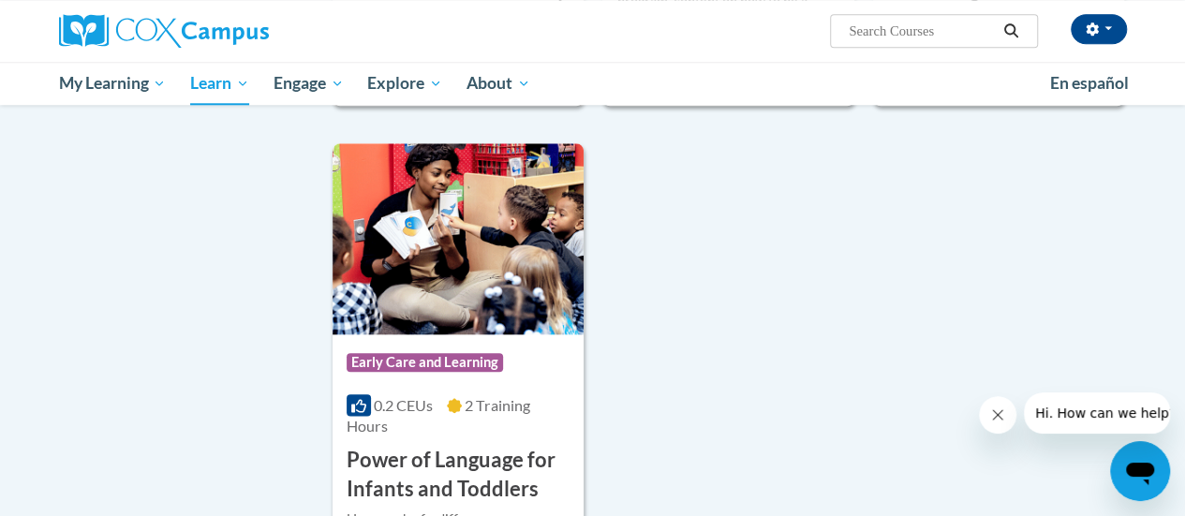
scroll to position [4588, 0]
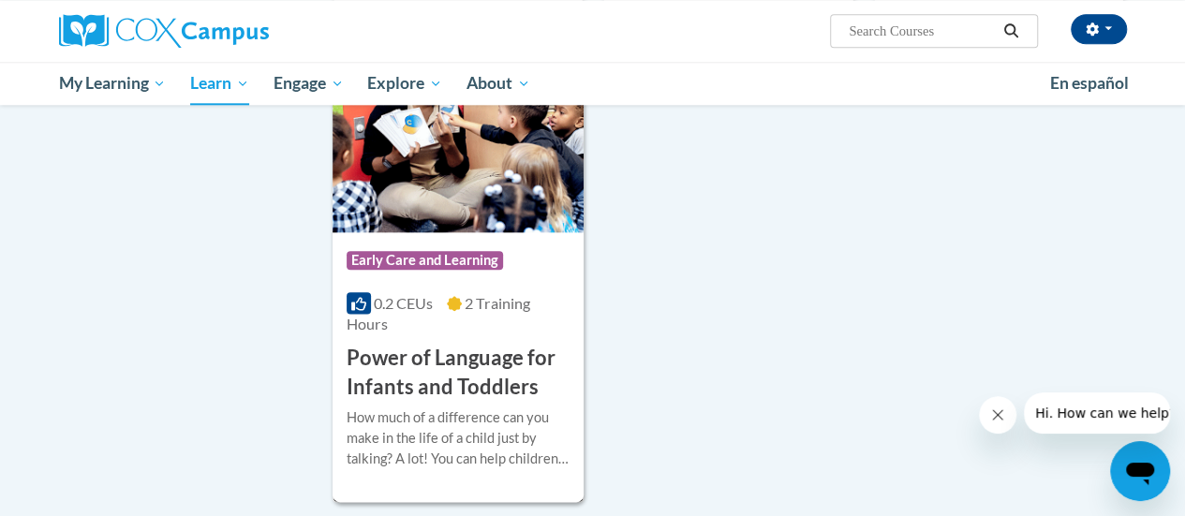
click at [496, 347] on h3 "Power of Language for Infants and Toddlers" at bounding box center [457, 373] width 223 height 58
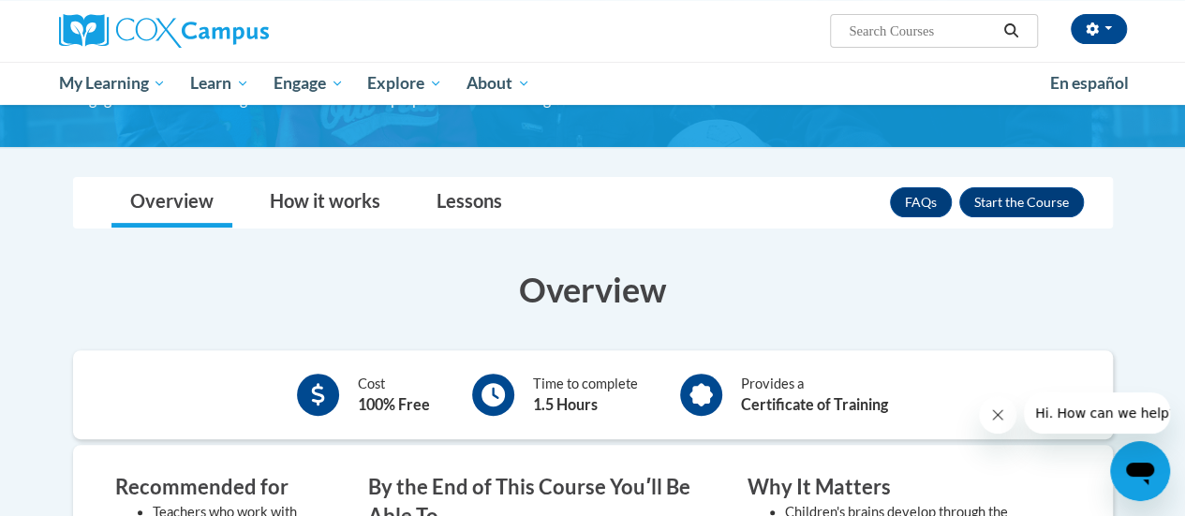
scroll to position [187, 0]
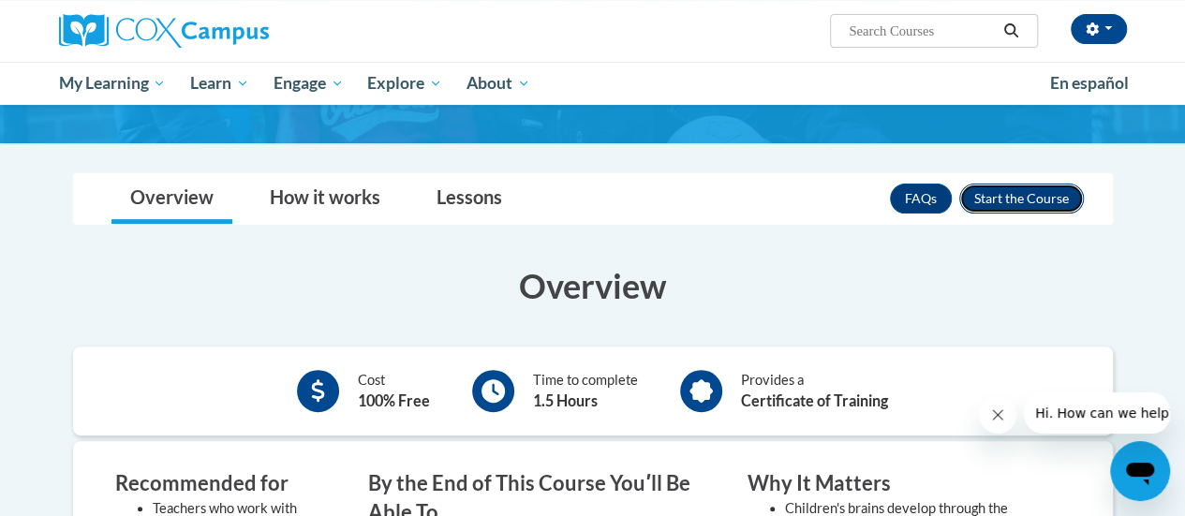
click at [1019, 205] on button "Enroll" at bounding box center [1021, 199] width 125 height 30
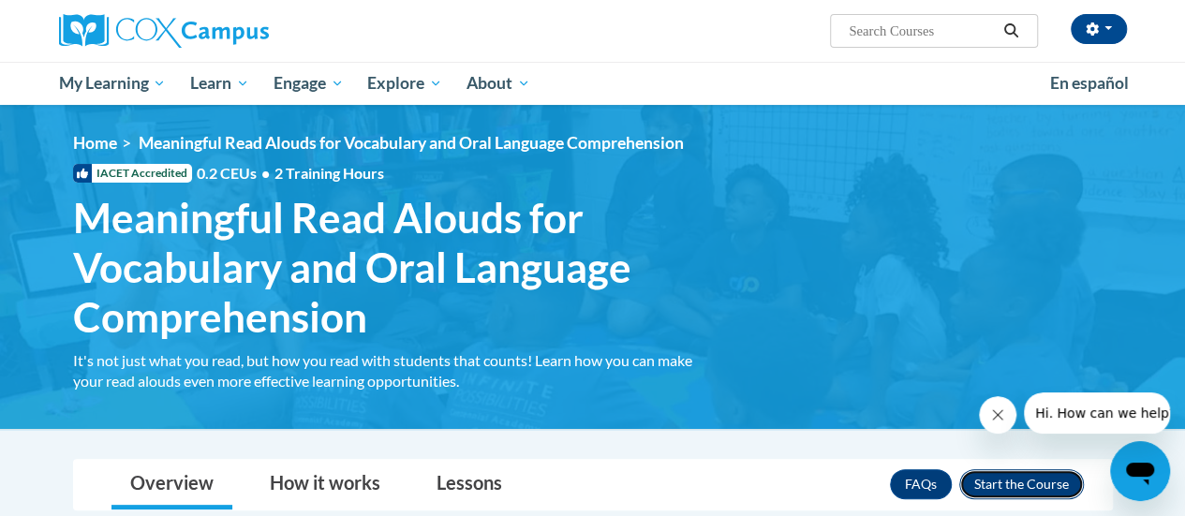
click at [1060, 492] on button "Enroll" at bounding box center [1021, 484] width 125 height 30
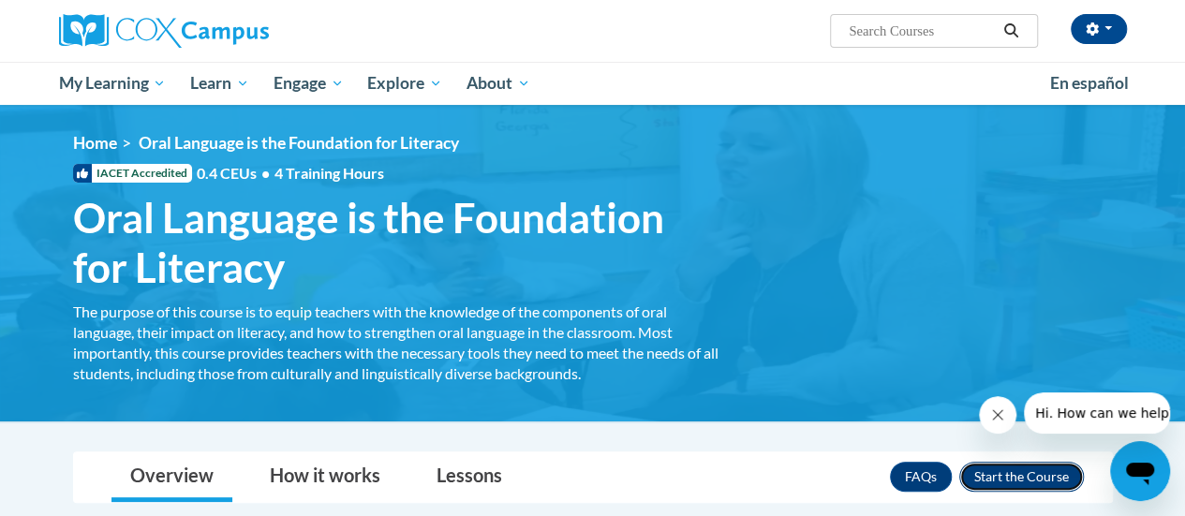
click at [1011, 471] on button "Enroll" at bounding box center [1021, 477] width 125 height 30
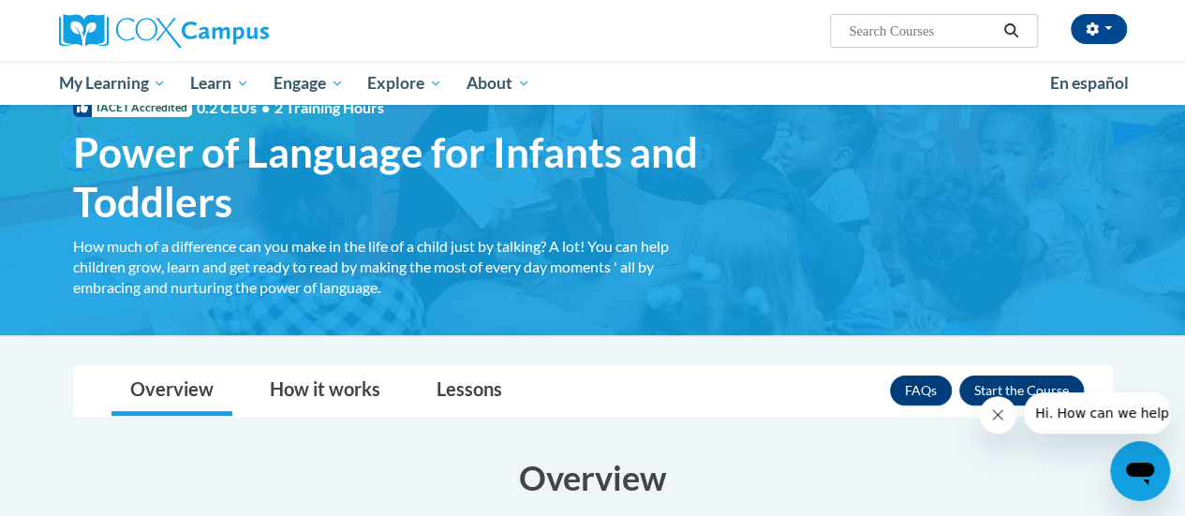
scroll to position [94, 0]
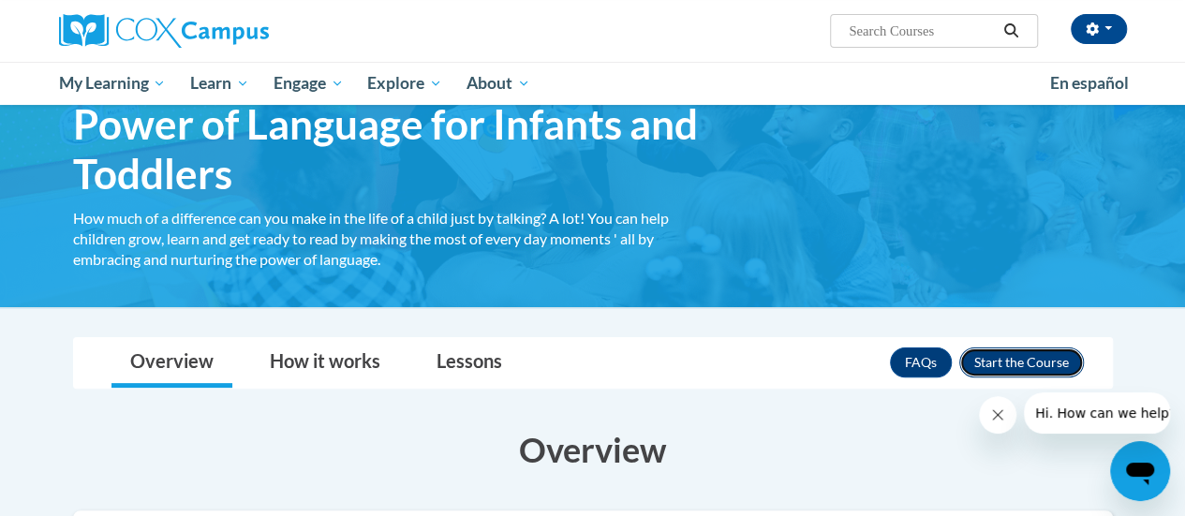
click at [1006, 362] on button "Enroll" at bounding box center [1021, 362] width 125 height 30
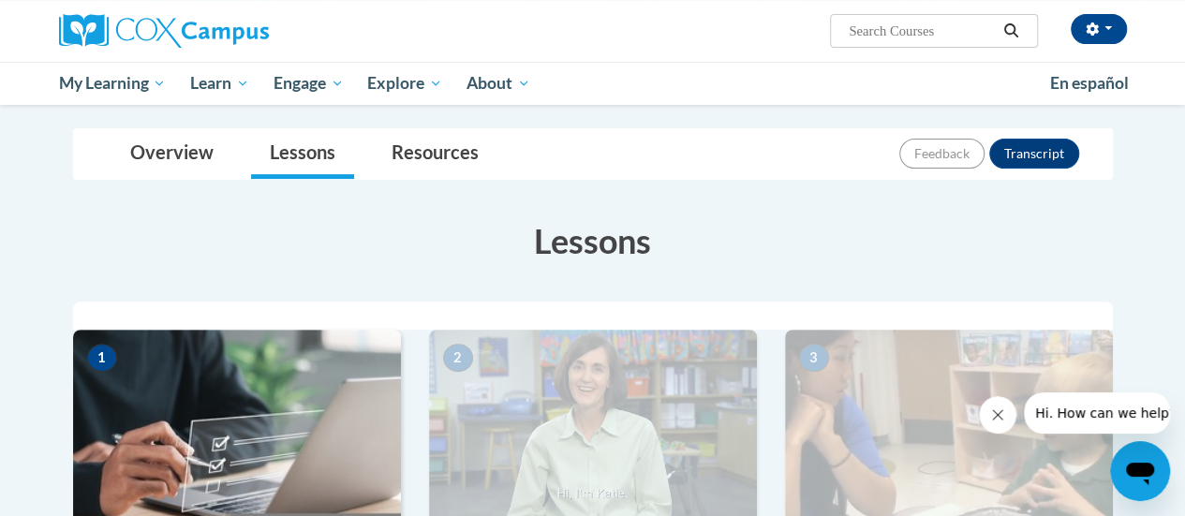
scroll to position [468, 0]
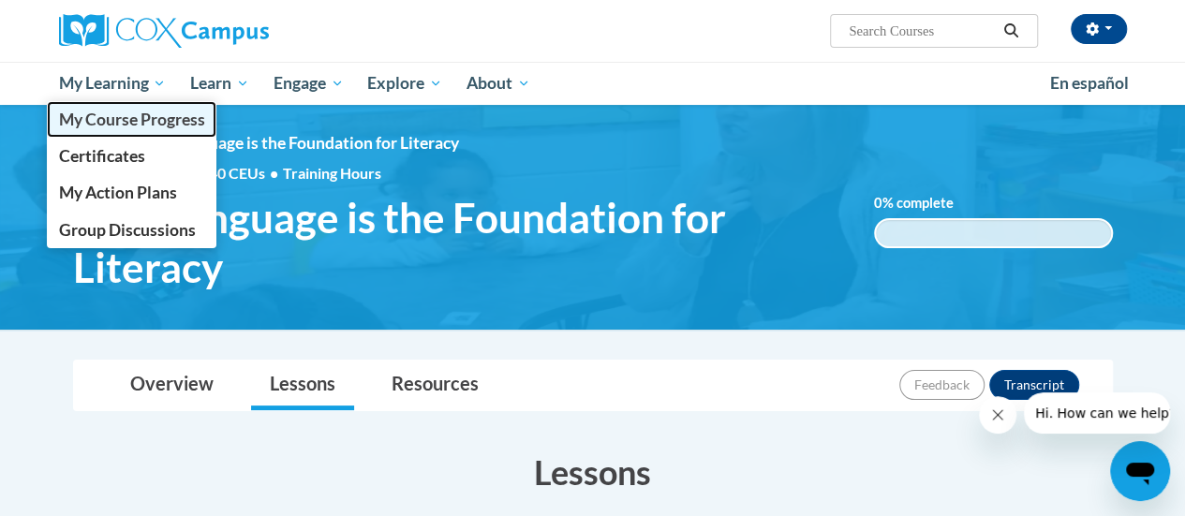
click at [101, 118] on span "My Course Progress" at bounding box center [131, 120] width 146 height 20
click at [154, 125] on span "My Course Progress" at bounding box center [131, 120] width 146 height 20
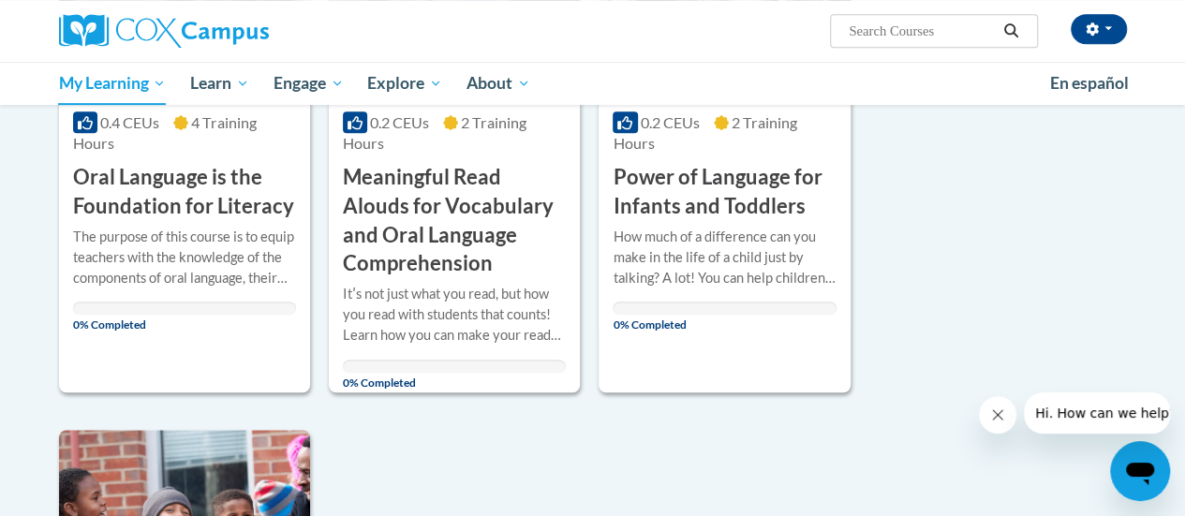
scroll to position [372, 0]
